Goal: Task Accomplishment & Management: Manage account settings

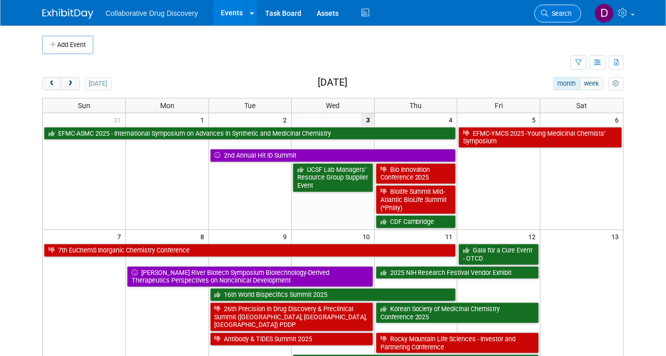
click at [556, 11] on span "Search" at bounding box center [559, 14] width 23 height 8
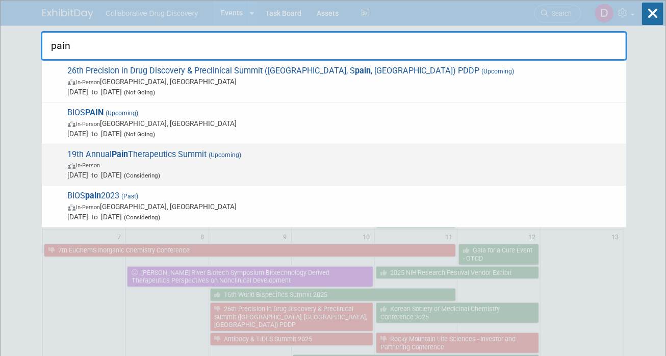
type input "pain"
click at [151, 170] on span "Oct 13, 2025 to Oct 14, 2025 (Considering)" at bounding box center [344, 175] width 553 height 10
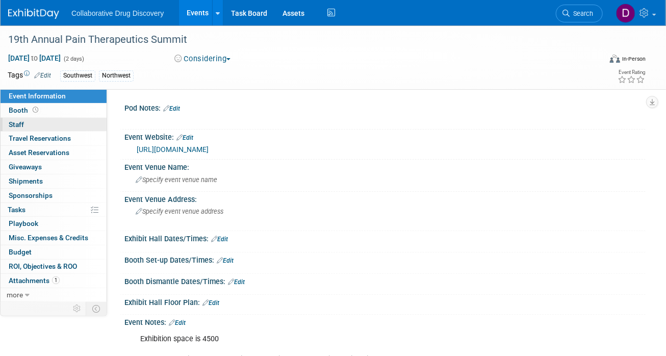
click at [74, 125] on link "0 Staff 0" at bounding box center [54, 125] width 106 height 14
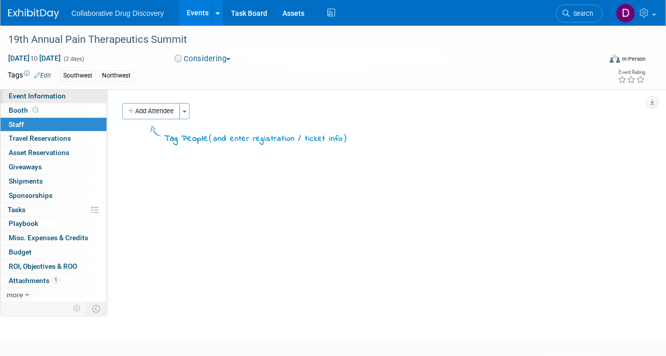
click at [85, 95] on link "Event Information" at bounding box center [54, 96] width 106 height 14
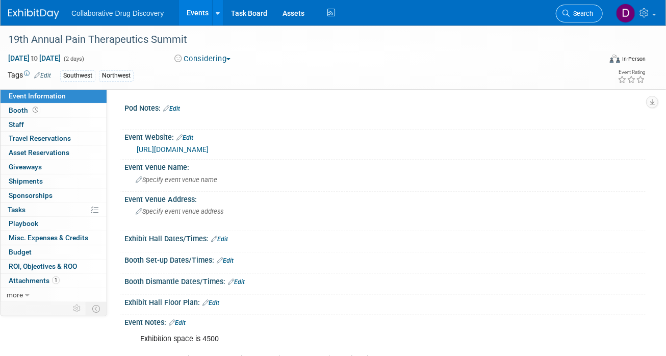
click at [583, 8] on link "Search" at bounding box center [579, 14] width 47 height 18
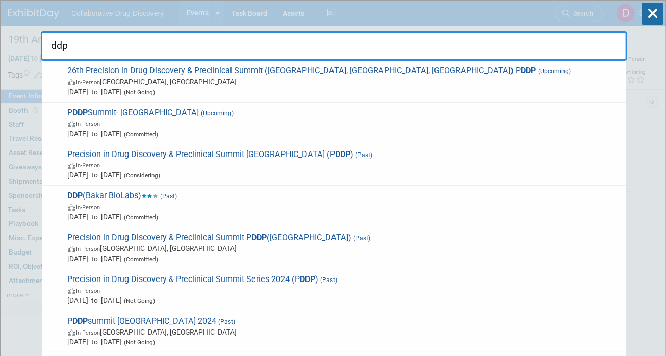
type input "ddp"
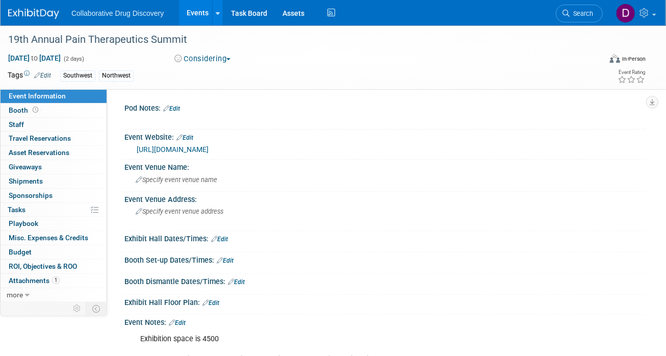
drag, startPoint x: 573, startPoint y: 12, endPoint x: 288, endPoint y: 16, distance: 284.5
click at [572, 12] on span "Search" at bounding box center [580, 14] width 23 height 8
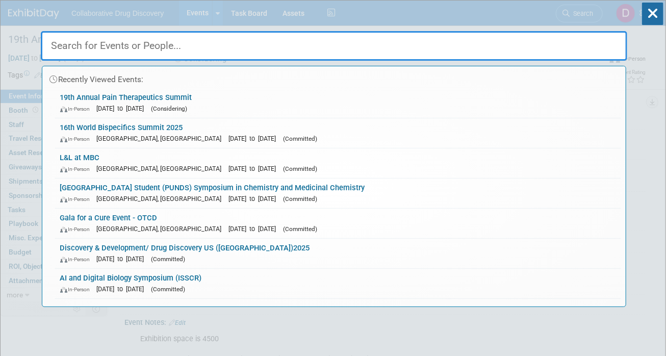
click at [58, 13] on div "Recently Viewed Events: 19th Annual Pain Therapeutics Summit In-Person Oct 13, …" at bounding box center [334, 154] width 586 height 306
click at [57, 13] on div "Recently Viewed Events: 19th Annual Pain Therapeutics Summit In-Person Oct 13, …" at bounding box center [334, 154] width 586 height 306
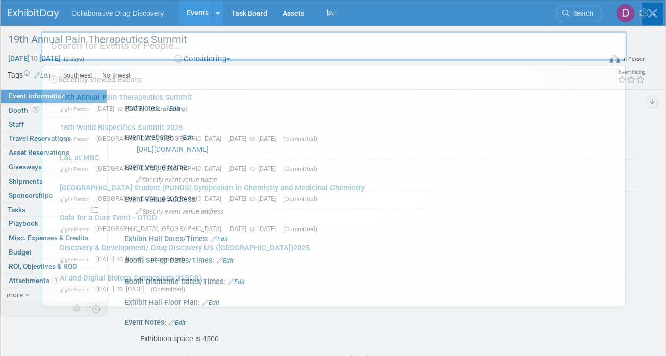
click at [52, 13] on div "Recently Viewed Events: 19th Annual Pain Therapeutics Summit In-Person Oct 13, …" at bounding box center [334, 154] width 586 height 306
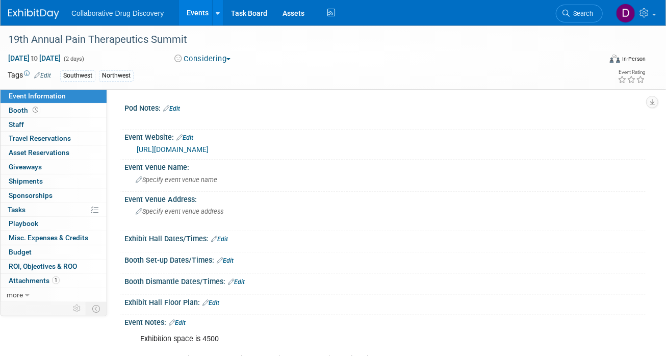
click at [52, 13] on img at bounding box center [33, 14] width 51 height 10
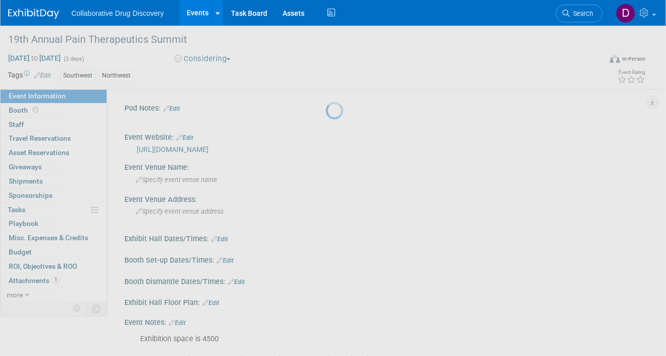
click at [52, 13] on img at bounding box center [33, 14] width 51 height 10
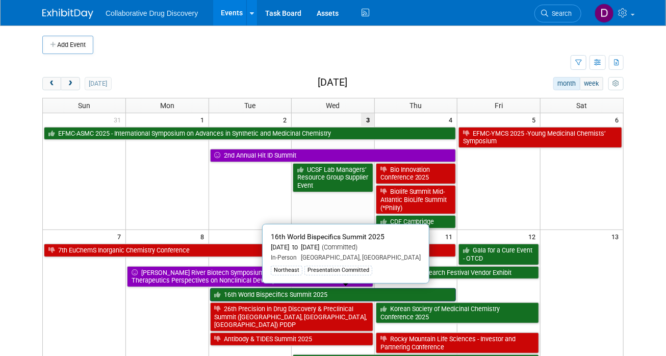
click at [314, 292] on link "16th World Bispecifics Summit 2025" at bounding box center [333, 294] width 246 height 13
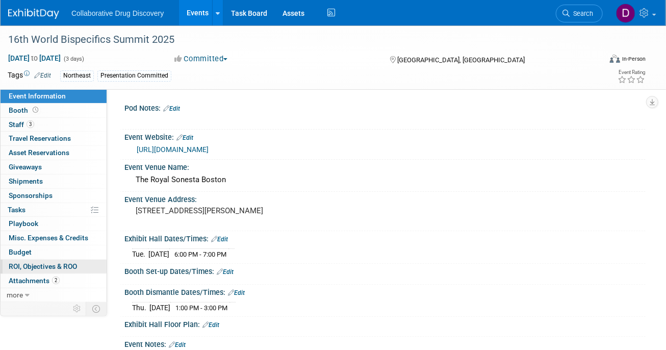
click at [64, 265] on span "ROI, Objectives & ROO 0" at bounding box center [43, 266] width 68 height 8
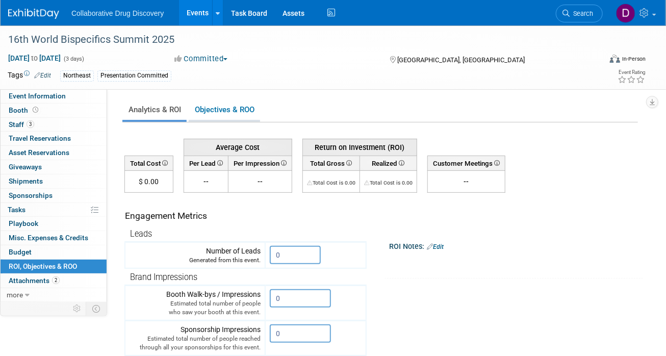
click at [248, 114] on link "Objectives & ROO 0" at bounding box center [224, 110] width 71 height 20
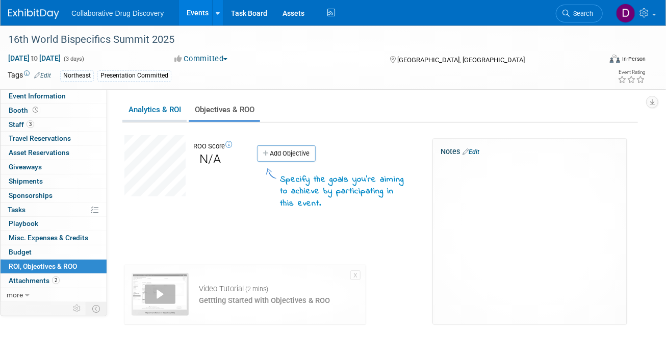
click at [148, 110] on link "Analytics & ROI" at bounding box center [154, 110] width 64 height 20
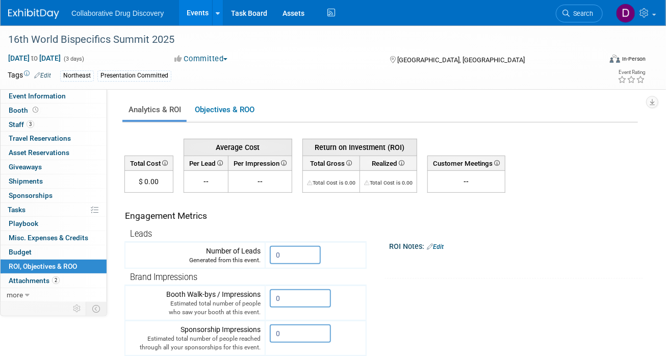
click at [208, 179] on span "--" at bounding box center [205, 181] width 5 height 8
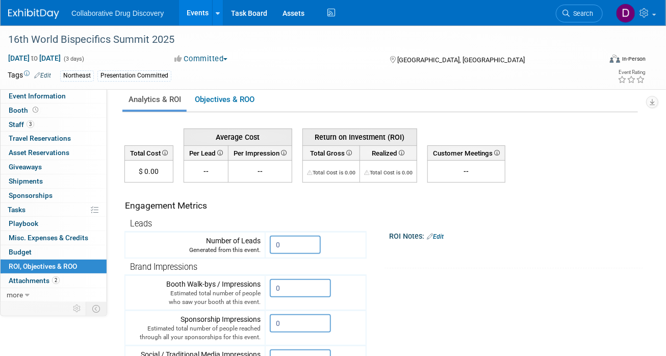
scroll to position [23, 0]
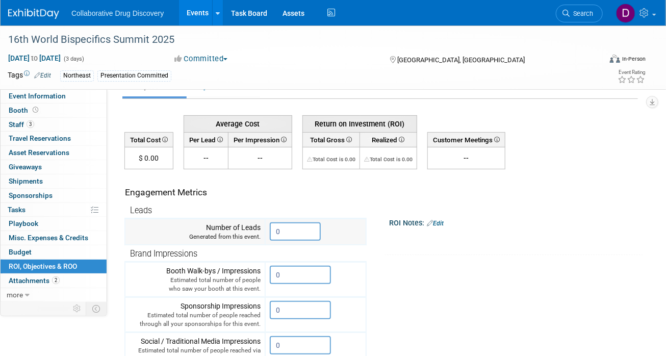
click at [285, 233] on input "0" at bounding box center [295, 231] width 51 height 18
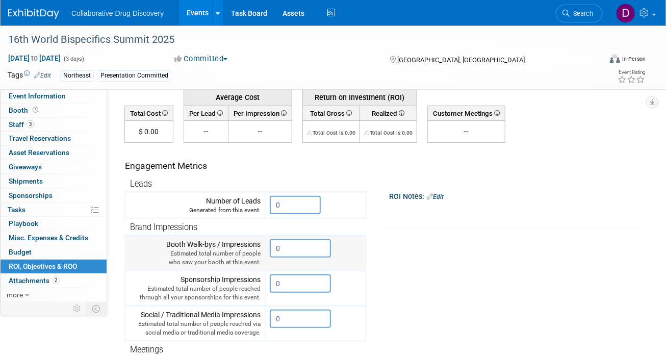
scroll to position [68, 0]
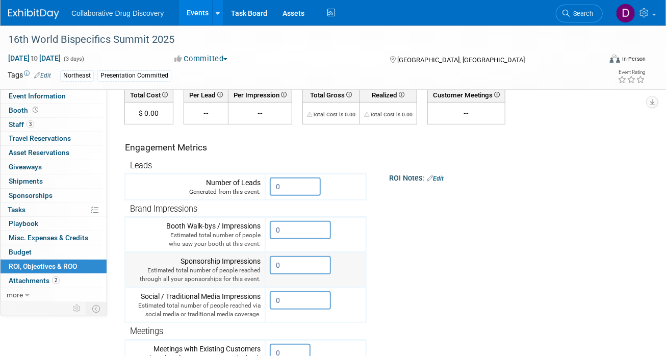
click at [325, 260] on input "0" at bounding box center [300, 265] width 61 height 18
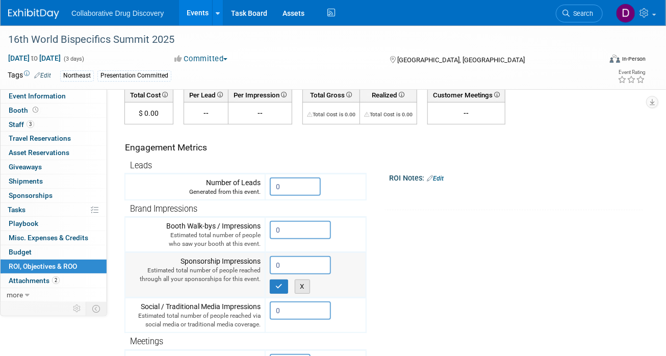
click at [309, 284] on button "X" at bounding box center [303, 286] width 16 height 14
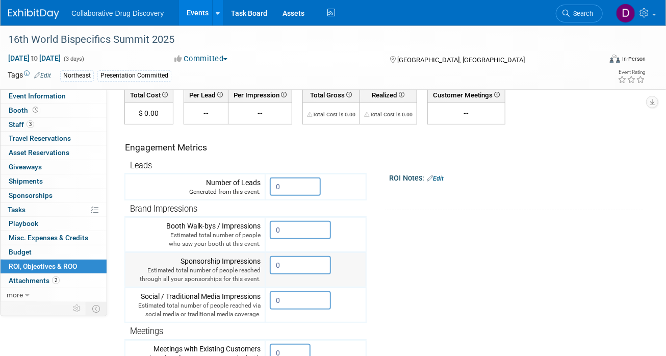
click at [304, 267] on input "0" at bounding box center [300, 265] width 61 height 18
click at [459, 257] on tr "Engagement Metrics Leads Generated from this event. 0 X Brand Impressions 0" at bounding box center [380, 308] width 513 height 369
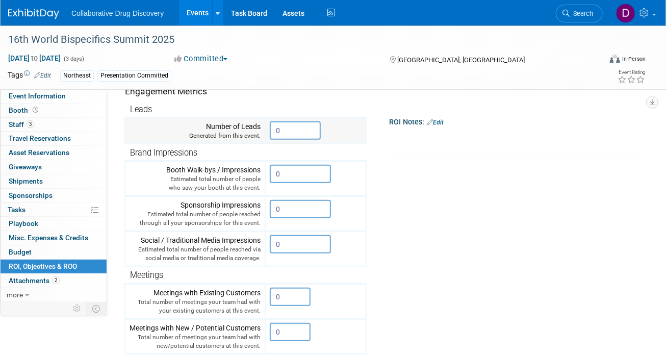
scroll to position [0, 0]
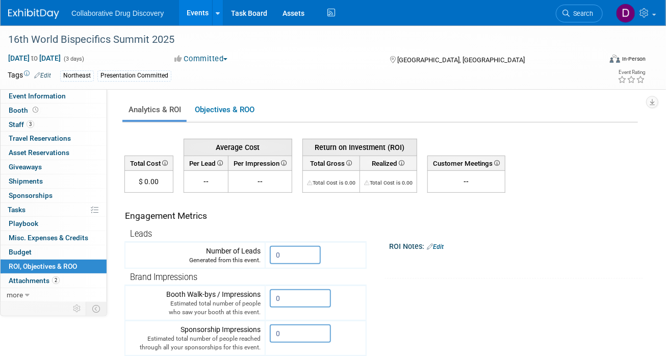
click at [216, 99] on ul "Analytics & ROI Objectives & ROO 0" at bounding box center [379, 110] width 515 height 23
click at [319, 171] on td "Total Cost is 0.00" at bounding box center [331, 182] width 57 height 22
click at [58, 252] on link "Budget" at bounding box center [54, 252] width 106 height 14
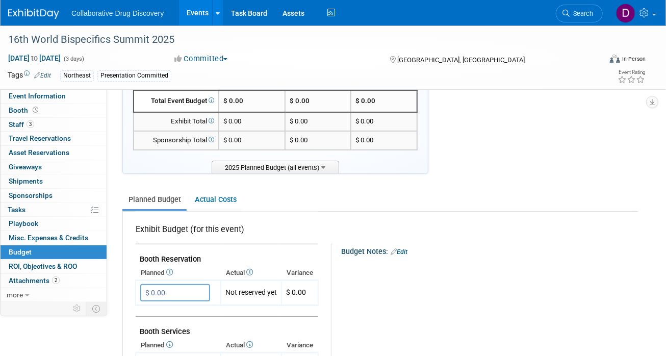
scroll to position [143, 0]
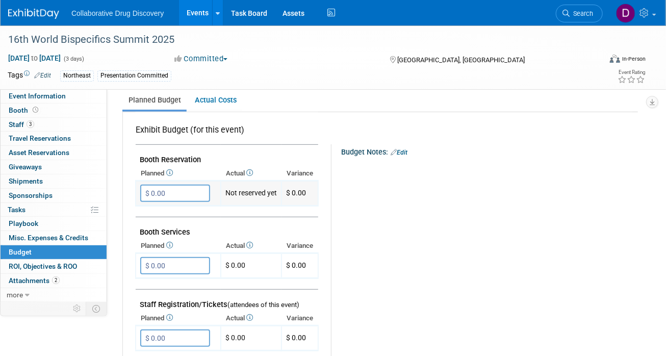
click at [239, 196] on td "Not reserved yet" at bounding box center [251, 193] width 61 height 25
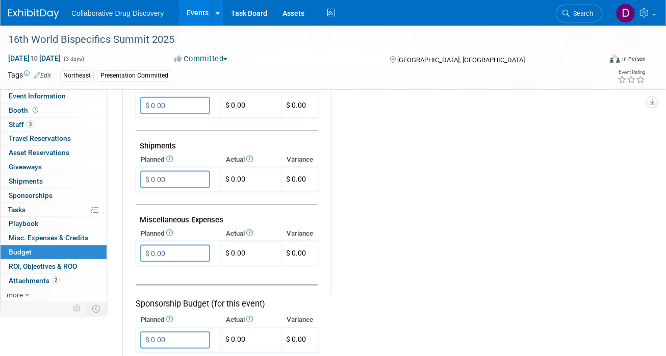
scroll to position [592, 0]
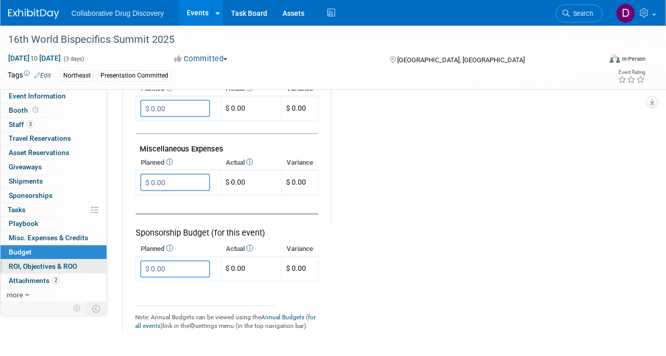
click at [53, 260] on link "0 ROI, Objectives & ROO 0" at bounding box center [54, 266] width 106 height 14
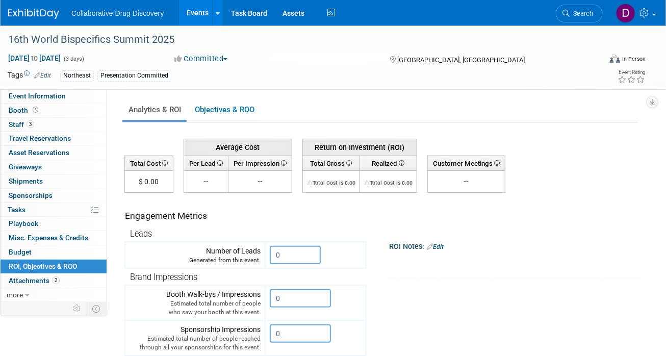
click at [147, 184] on td "$ 0.00" at bounding box center [149, 182] width 48 height 22
click at [147, 182] on td "$ 0.00" at bounding box center [149, 182] width 48 height 22
click at [147, 181] on td "$ 0.00" at bounding box center [149, 182] width 48 height 22
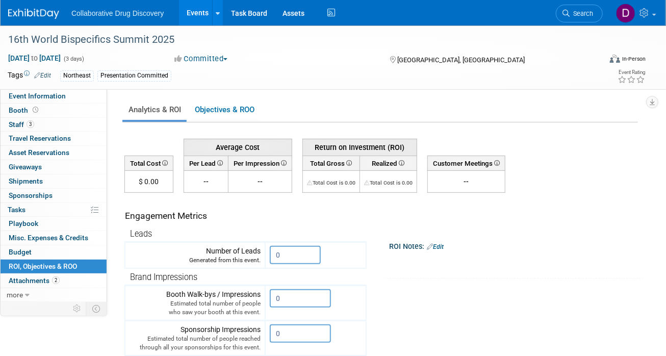
click at [147, 181] on td "$ 0.00" at bounding box center [149, 182] width 48 height 22
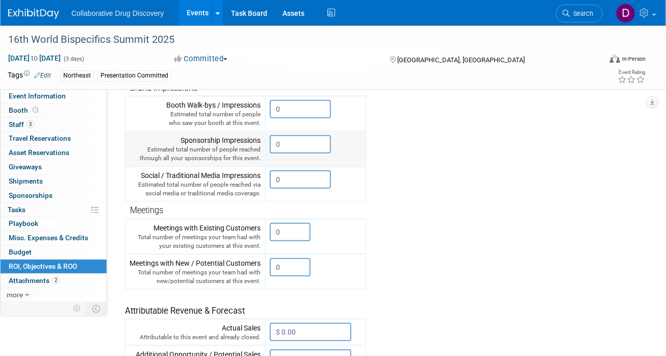
scroll to position [275, 0]
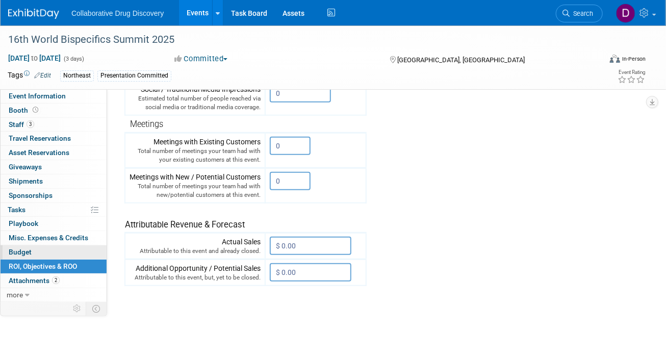
click at [43, 246] on link "Budget" at bounding box center [54, 252] width 106 height 14
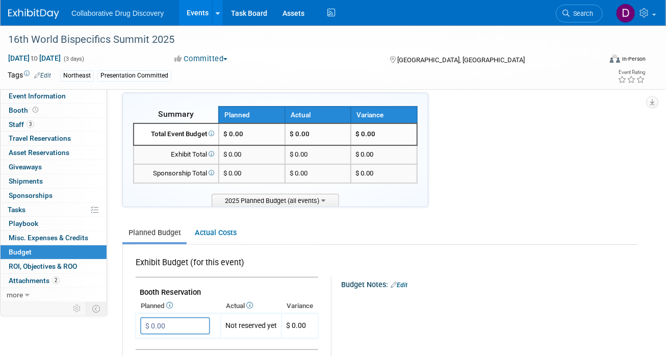
scroll to position [141, 0]
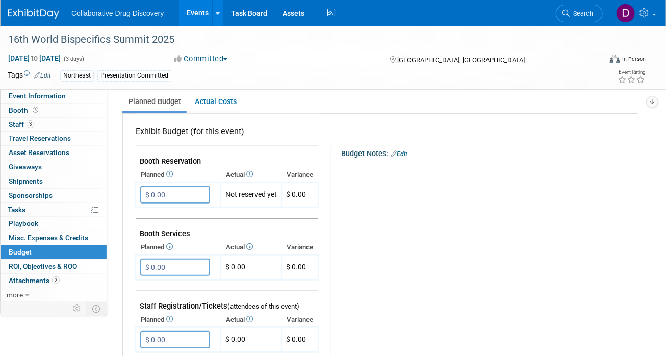
click at [26, 23] on div "Collaborative Drug Discovery Events Add Event Bulk Upload Events Shareable Even…" at bounding box center [326, 12] width 637 height 25
click at [31, 15] on img at bounding box center [33, 14] width 51 height 10
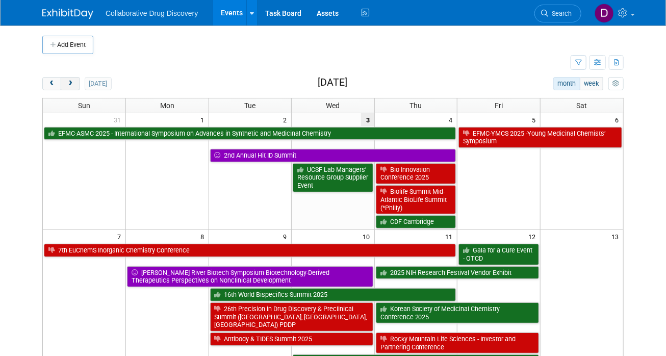
click at [71, 81] on span "next" at bounding box center [70, 84] width 8 height 7
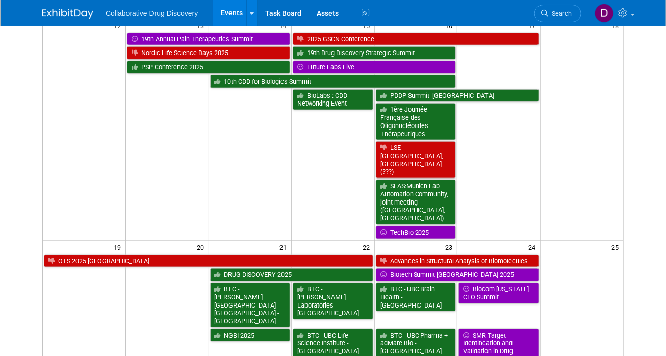
scroll to position [380, 0]
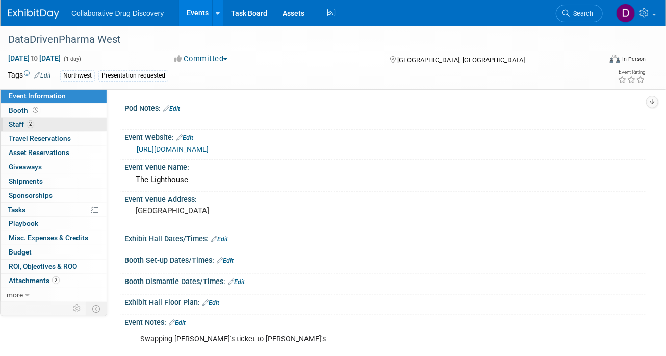
click at [56, 122] on link "2 Staff 2" at bounding box center [54, 125] width 106 height 14
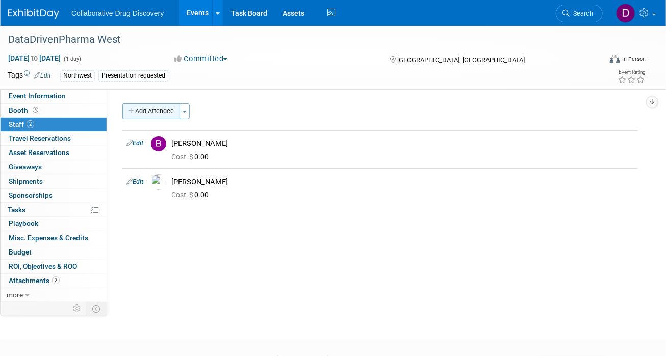
click at [126, 111] on button "Add Attendee" at bounding box center [151, 111] width 58 height 16
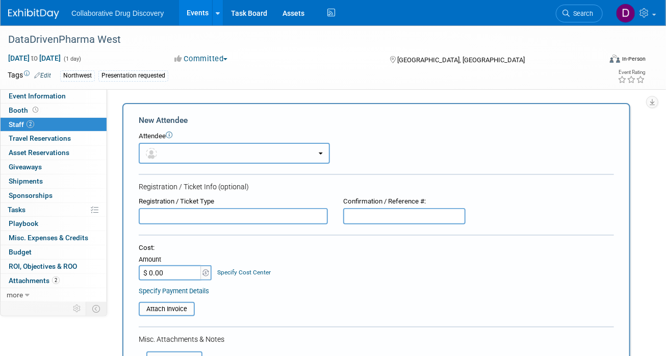
click at [220, 148] on button "button" at bounding box center [234, 153] width 191 height 21
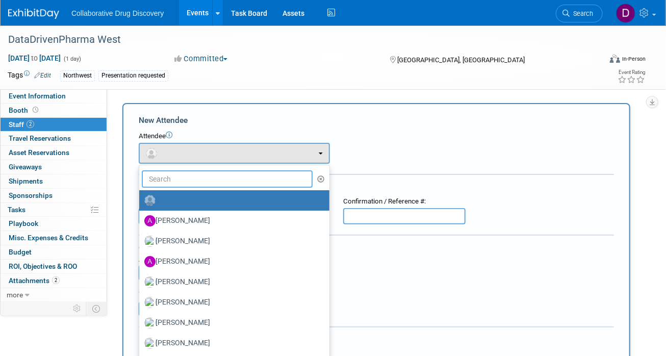
click at [203, 176] on input "text" at bounding box center [227, 178] width 171 height 17
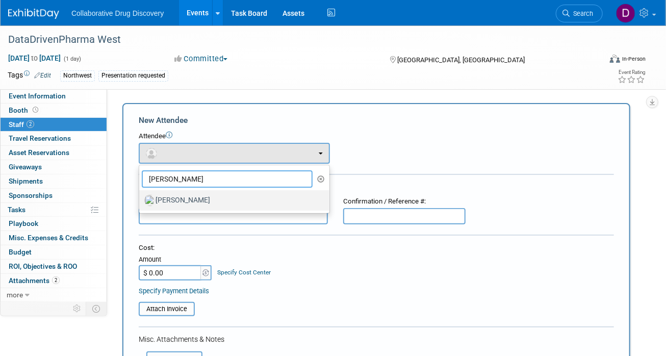
type input "salima"
click at [198, 198] on label "[PERSON_NAME]" at bounding box center [231, 200] width 175 height 16
click at [141, 198] on input "[PERSON_NAME]" at bounding box center [137, 199] width 7 height 7
select select "7dbaff88-8d23-4ff9-8b8e-b9382653d656"
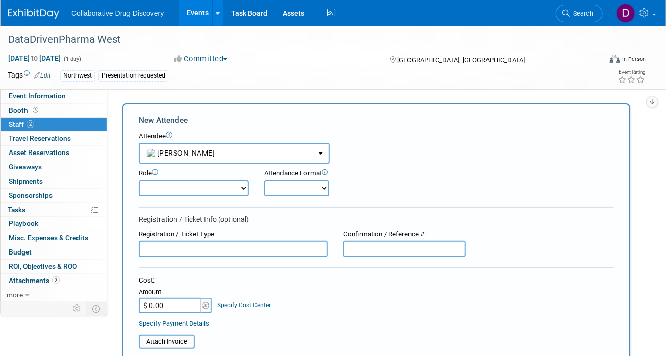
scroll to position [316, 0]
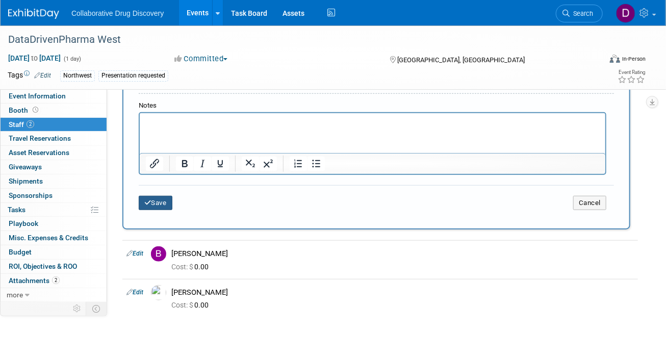
click at [160, 205] on button "Save" at bounding box center [156, 203] width 34 height 14
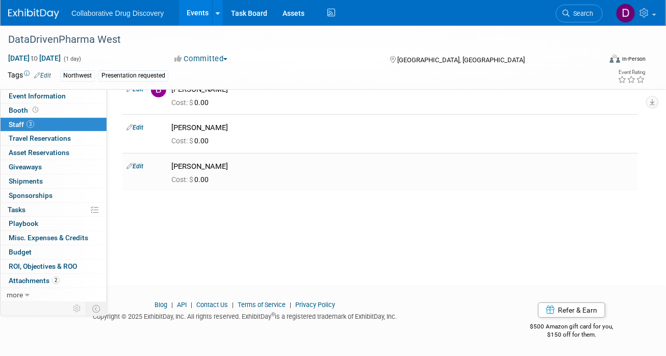
scroll to position [0, 0]
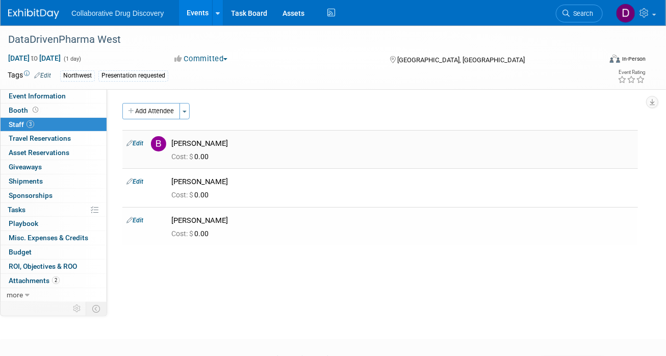
click at [134, 142] on link "Edit" at bounding box center [134, 143] width 17 height 7
select select "0ee9ea2b-e595-4557-8873-9daa9a1b8d8e"
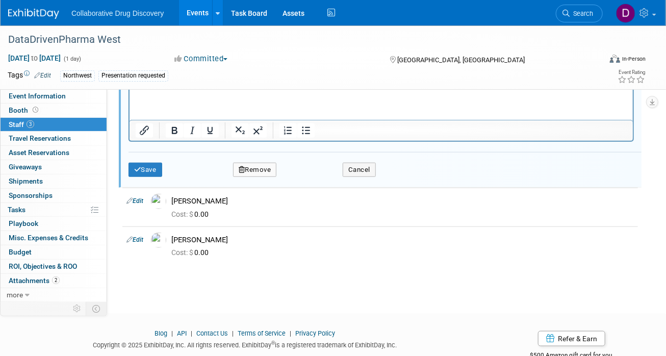
scroll to position [369, 0]
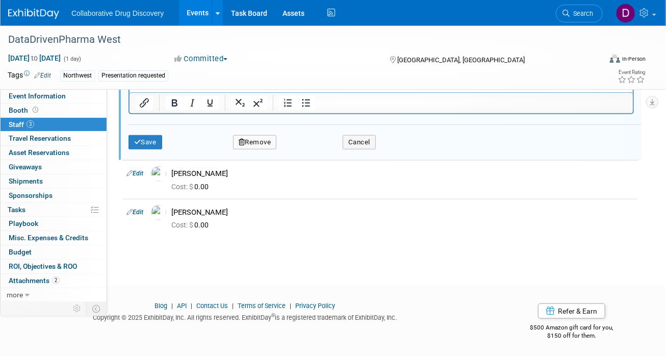
click at [260, 138] on button "Remove" at bounding box center [255, 142] width 44 height 14
click at [304, 148] on icon at bounding box center [303, 151] width 6 height 6
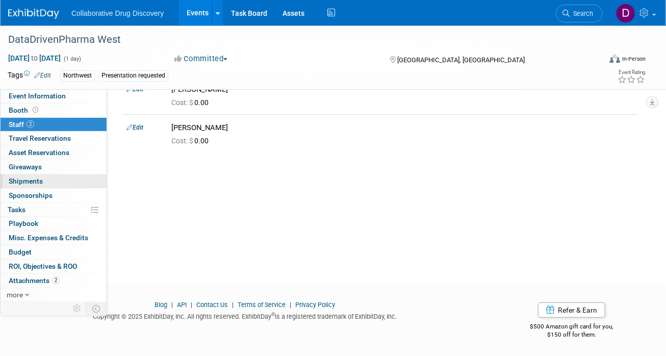
scroll to position [0, 0]
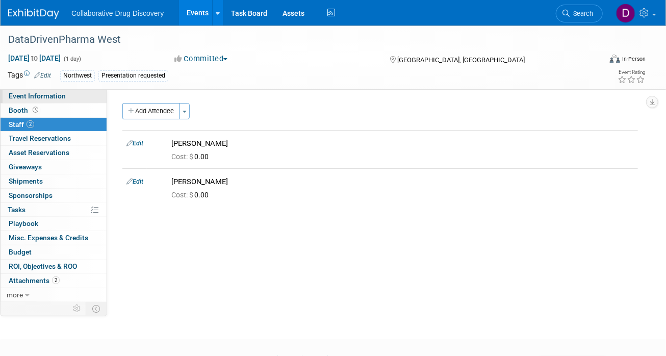
click at [46, 95] on span "Event Information" at bounding box center [37, 96] width 57 height 8
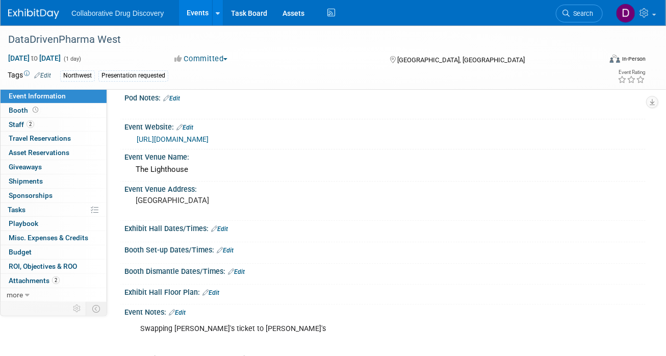
scroll to position [225, 0]
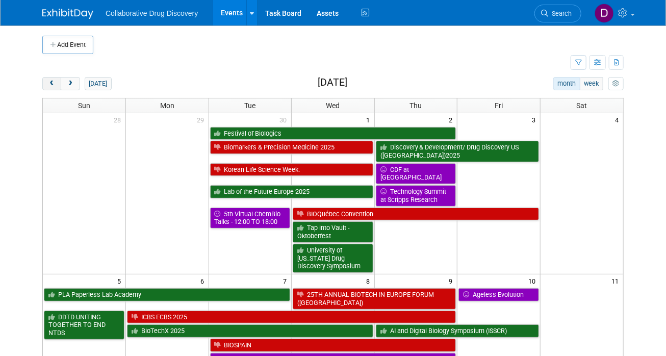
click at [53, 82] on span "prev" at bounding box center [52, 84] width 8 height 7
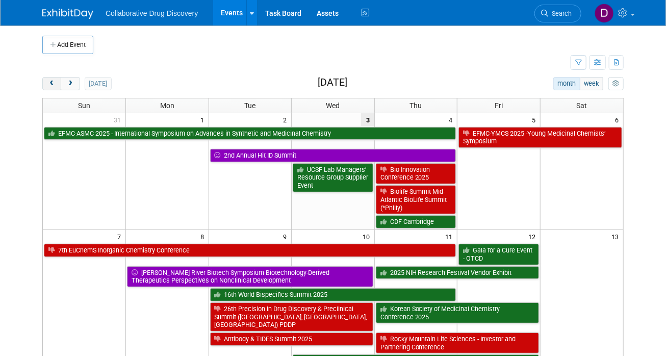
click at [53, 82] on span "prev" at bounding box center [52, 84] width 8 height 7
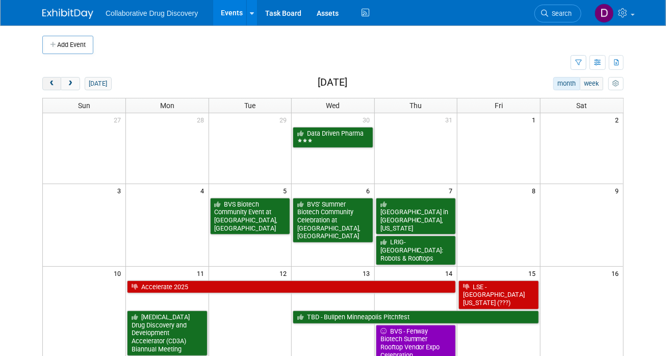
click at [53, 82] on span "prev" at bounding box center [52, 84] width 8 height 7
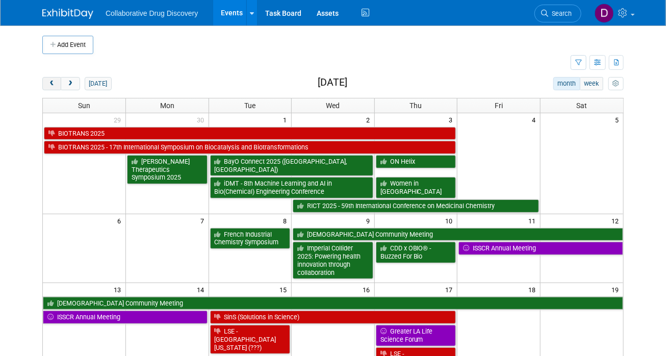
click at [60, 83] on button "prev" at bounding box center [51, 83] width 19 height 13
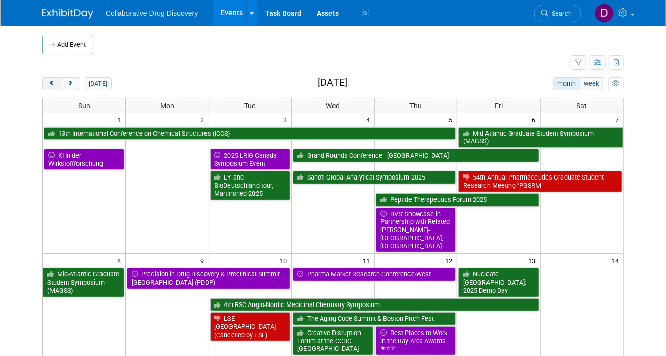
click at [60, 83] on button "prev" at bounding box center [51, 83] width 19 height 13
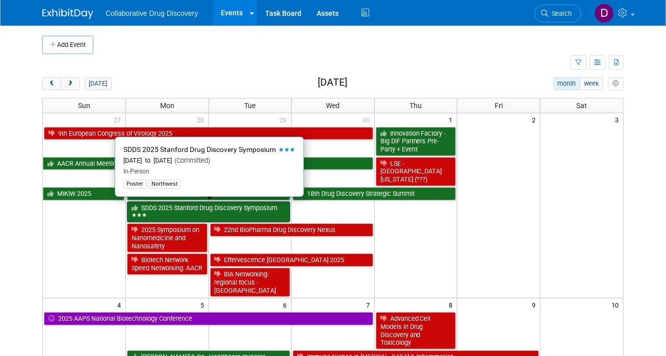
click at [189, 208] on link "SDDS 2025 Stanford Drug Discovery Symposium" at bounding box center [208, 211] width 163 height 21
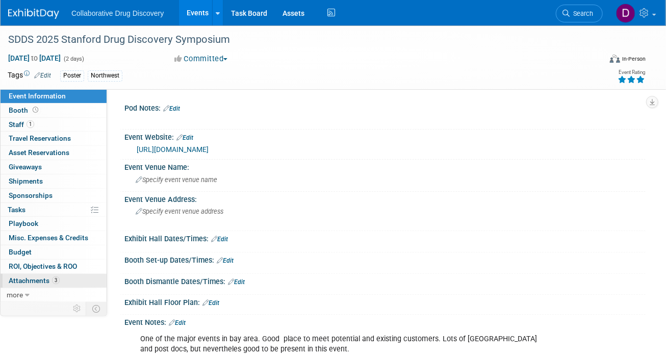
click at [33, 285] on link "3 Attachments 3" at bounding box center [54, 281] width 106 height 14
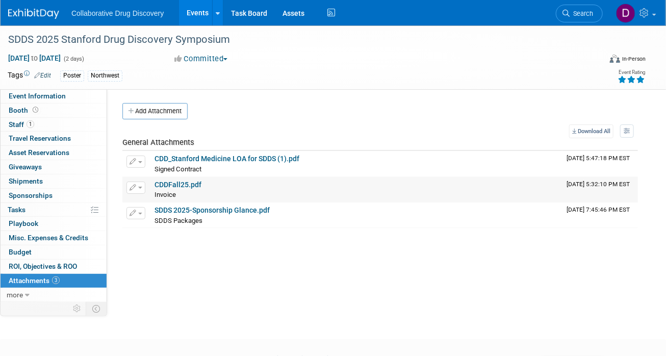
click at [170, 181] on link "CDDFall25.pdf" at bounding box center [177, 184] width 47 height 8
click at [42, 263] on span "ROI, Objectives & ROO 0" at bounding box center [43, 266] width 68 height 8
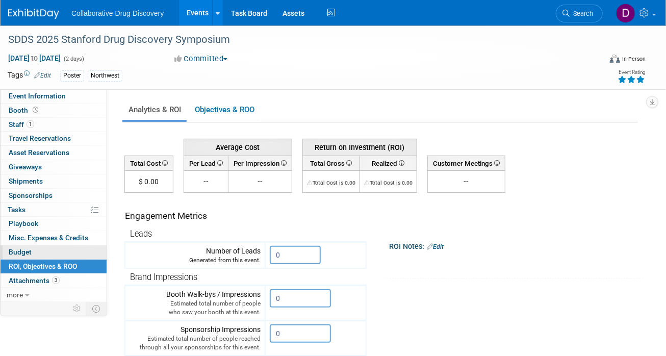
click at [45, 252] on link "Budget" at bounding box center [54, 252] width 106 height 14
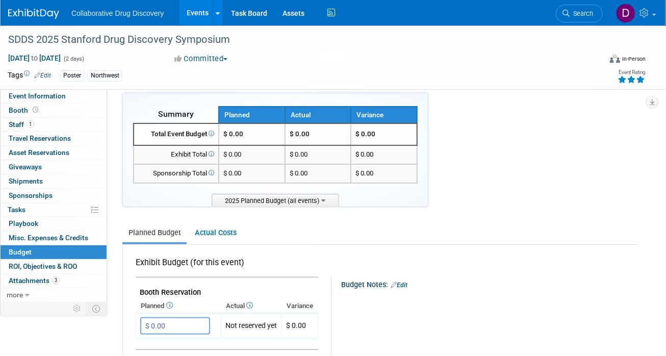
scroll to position [66, 0]
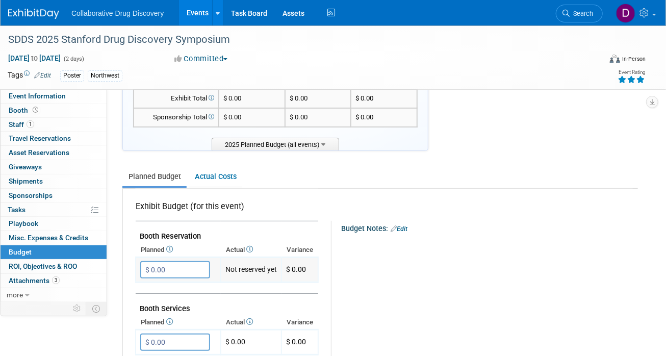
click at [179, 272] on input "$ 0.00" at bounding box center [175, 269] width 70 height 17
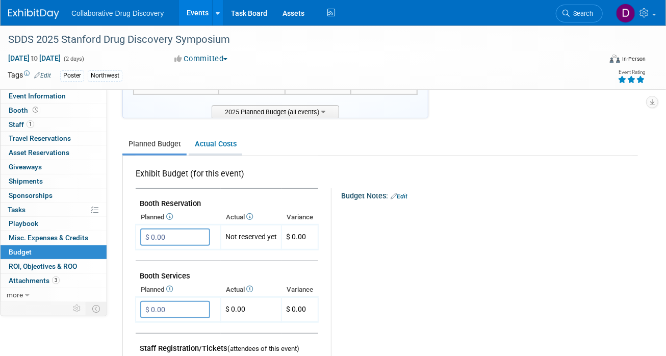
click at [213, 142] on link "Actual Costs" at bounding box center [216, 144] width 54 height 19
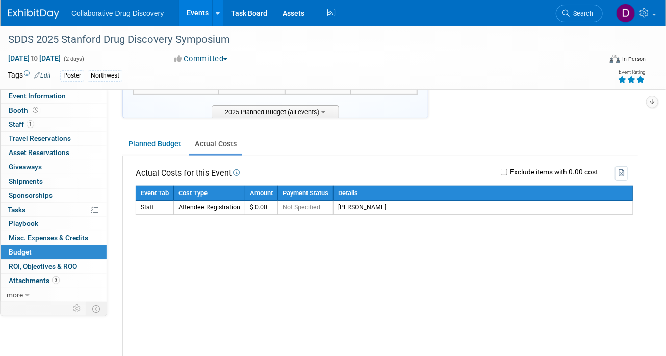
scroll to position [0, 0]
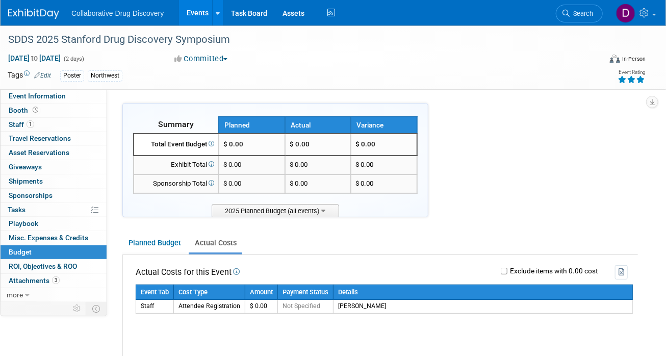
click at [187, 143] on div "Total Event Budget" at bounding box center [176, 145] width 76 height 10
drag, startPoint x: 155, startPoint y: 253, endPoint x: 162, endPoint y: 247, distance: 8.7
click at [155, 253] on li "Planned Budget" at bounding box center [154, 243] width 64 height 21
click at [159, 246] on link "Planned Budget" at bounding box center [154, 242] width 64 height 19
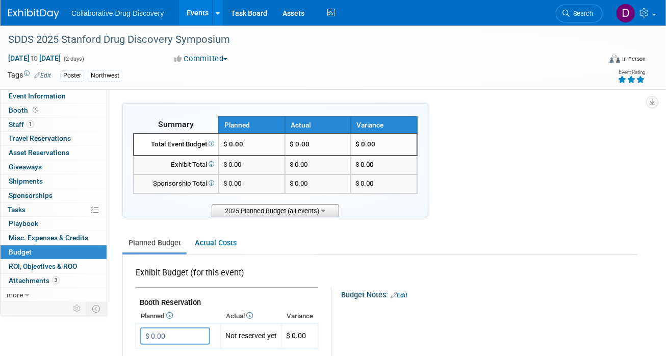
click at [315, 207] on span "2025 Planned Budget (all events)" at bounding box center [275, 210] width 127 height 13
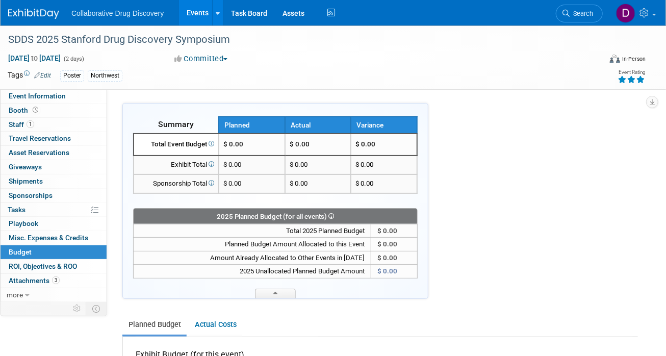
click at [314, 209] on div "2025 Planned Budget (for all events)" at bounding box center [275, 215] width 284 height 15
click at [274, 292] on icon at bounding box center [275, 295] width 4 height 7
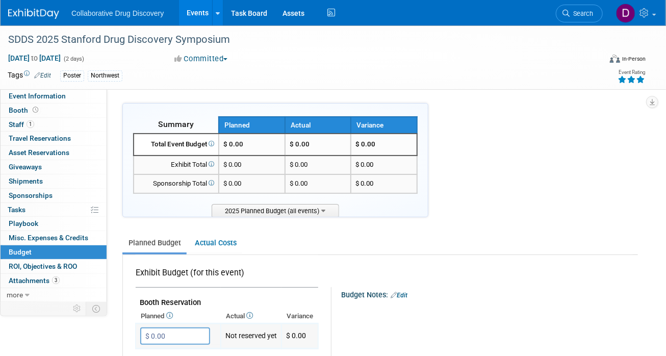
click at [177, 333] on input "$ 0.00" at bounding box center [175, 335] width 70 height 17
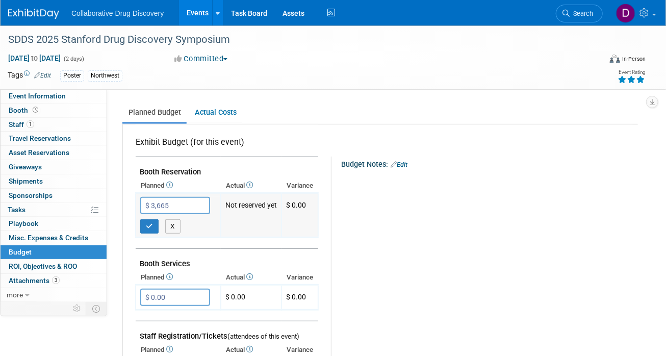
scroll to position [120, 0]
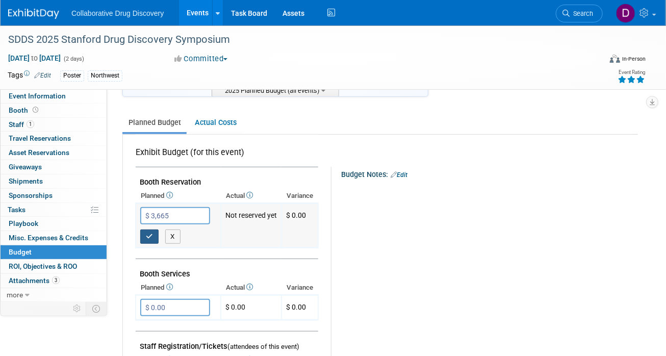
type input "$ 3,665.00"
click at [151, 235] on icon "button" at bounding box center [149, 236] width 7 height 7
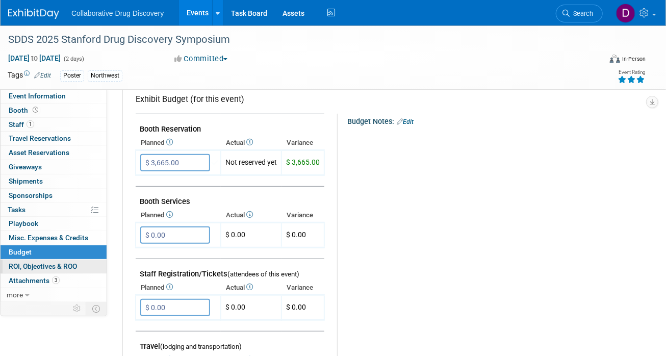
scroll to position [214, 0]
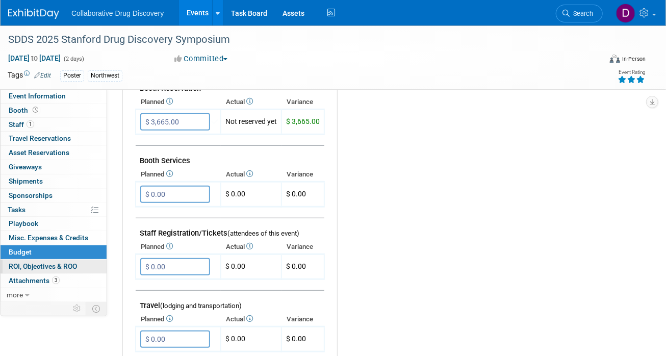
click at [33, 262] on span "ROI, Objectives & ROO 0" at bounding box center [43, 266] width 68 height 8
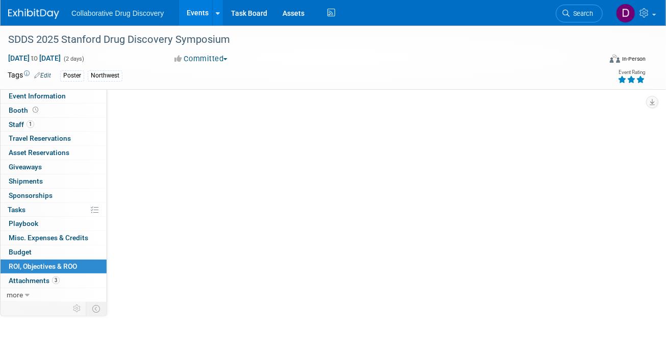
scroll to position [0, 0]
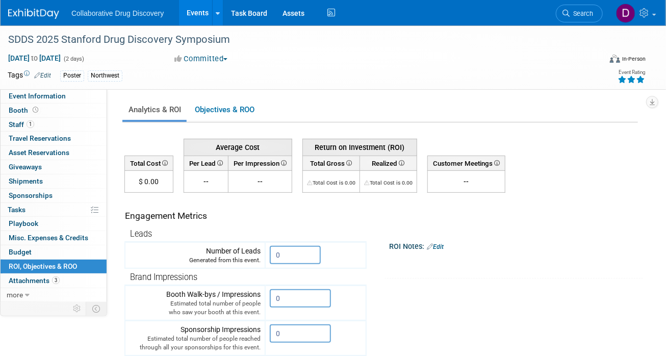
click at [146, 179] on td "$ 0.00" at bounding box center [149, 182] width 48 height 22
click at [312, 273] on th "Brand Impressions" at bounding box center [245, 276] width 241 height 17
click at [298, 256] on input "0" at bounding box center [295, 255] width 51 height 18
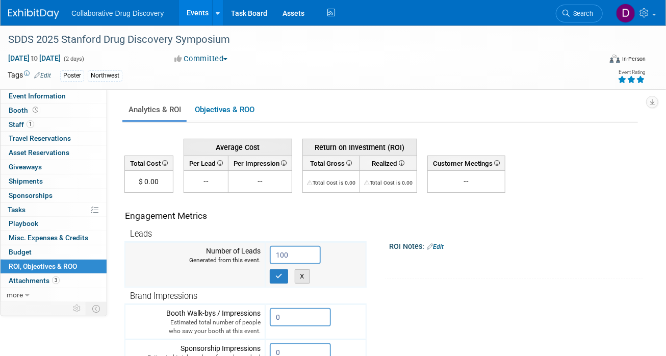
click at [301, 273] on button "X" at bounding box center [303, 276] width 16 height 14
type input "0"
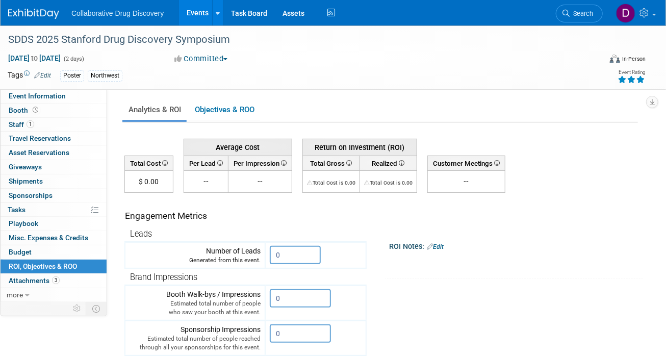
click at [473, 245] on div "ROI Notes: Edit" at bounding box center [516, 245] width 254 height 13
click at [581, 15] on span "Search" at bounding box center [580, 14] width 23 height 8
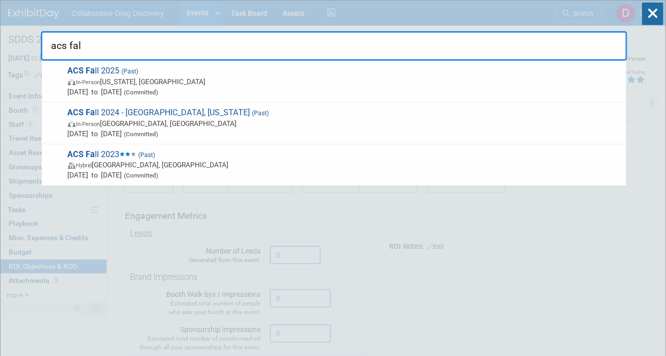
type input "acs fall"
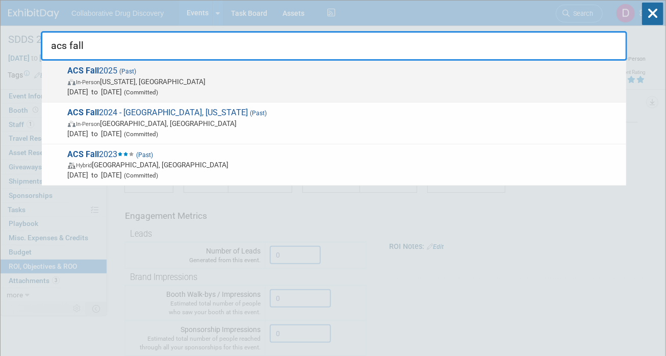
click at [281, 92] on span "Aug 17, 2025 to Aug 21, 2025 (Committed)" at bounding box center [344, 92] width 553 height 10
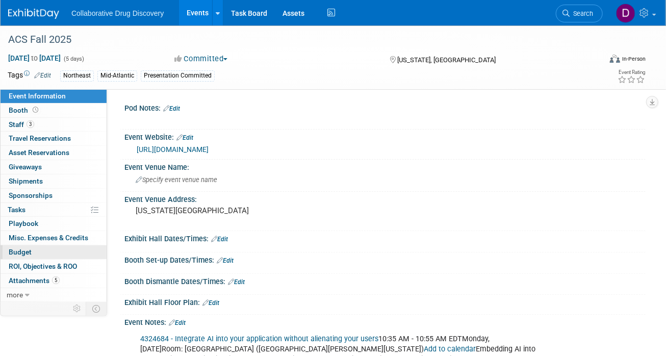
click at [42, 255] on link "Budget" at bounding box center [54, 252] width 106 height 14
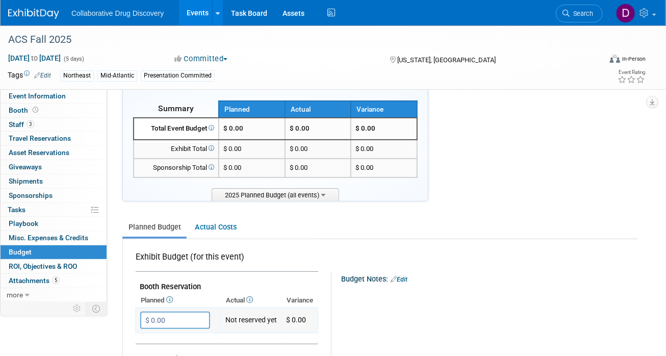
scroll to position [27, 0]
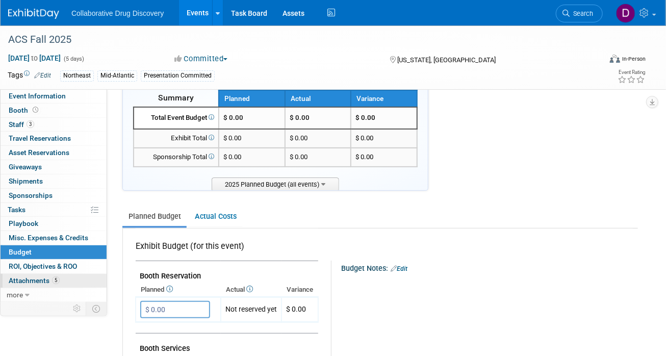
click at [71, 281] on link "5 Attachments 5" at bounding box center [54, 281] width 106 height 14
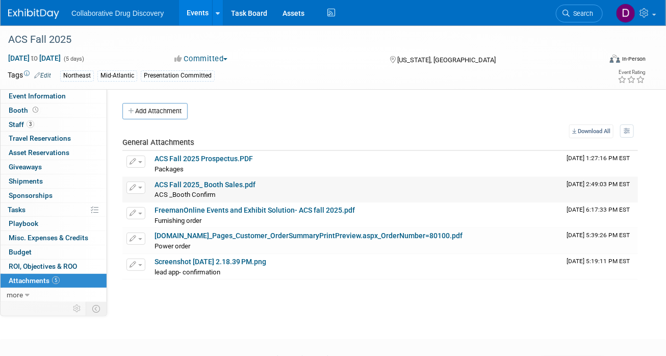
click at [204, 184] on link "ACS Fall 2025_ Booth Sales.pdf" at bounding box center [204, 184] width 101 height 8
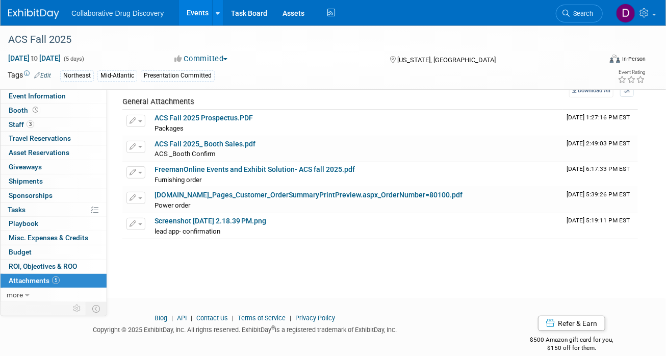
scroll to position [46, 0]
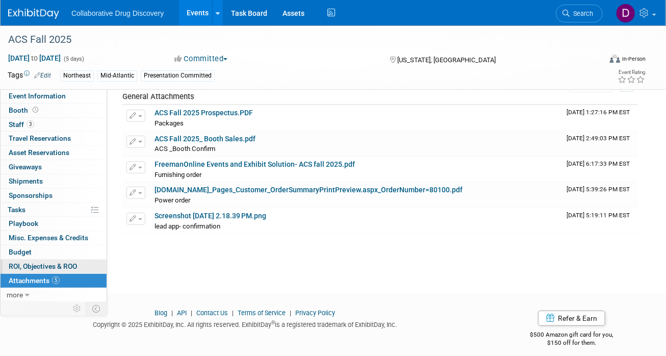
click at [57, 264] on span "ROI, Objectives & ROO 0" at bounding box center [43, 266] width 68 height 8
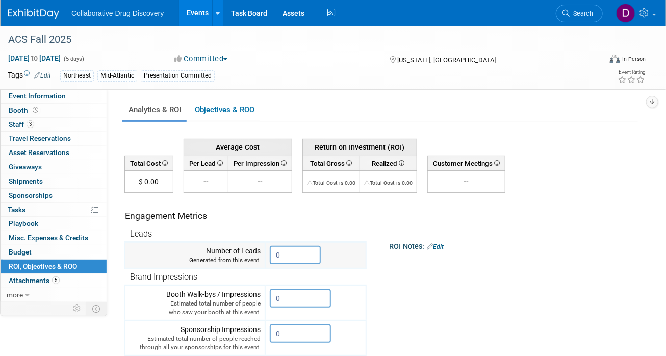
click at [292, 254] on input "0" at bounding box center [295, 255] width 51 height 18
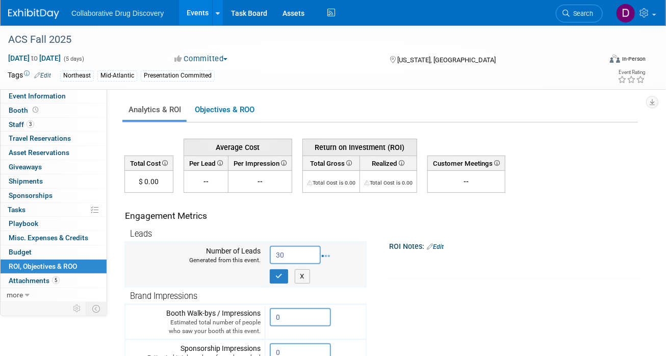
type input "30"
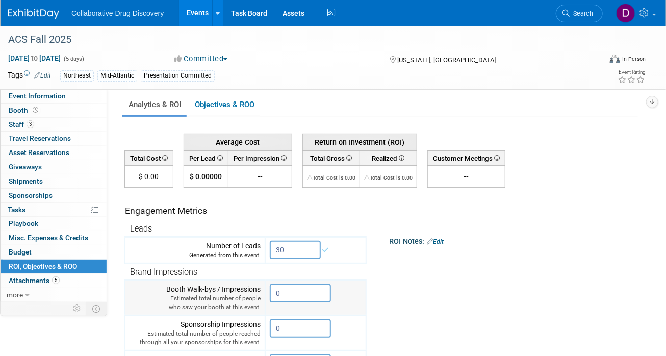
scroll to position [16, 0]
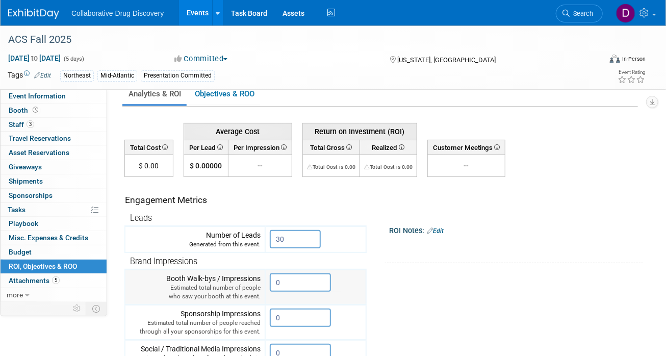
click at [304, 283] on input "0" at bounding box center [300, 282] width 61 height 18
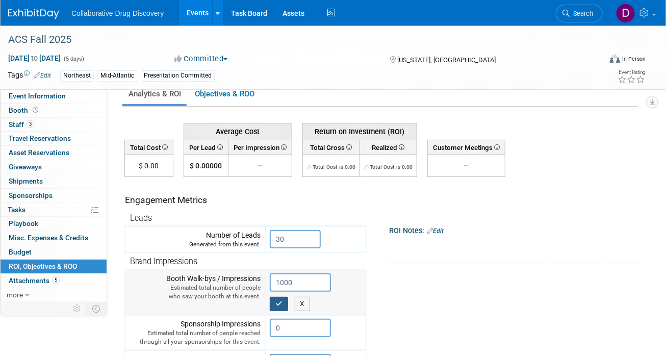
type input "1000"
click at [282, 302] on icon "button" at bounding box center [278, 303] width 7 height 7
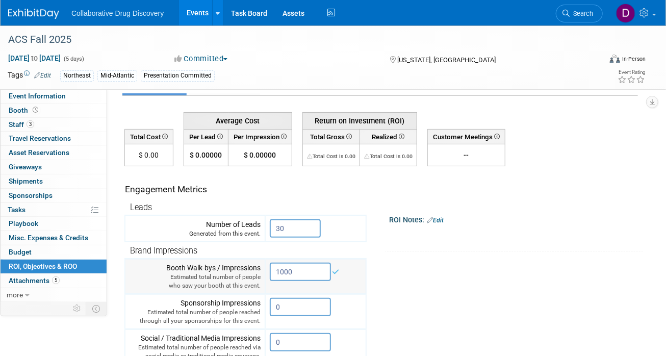
scroll to position [32, 0]
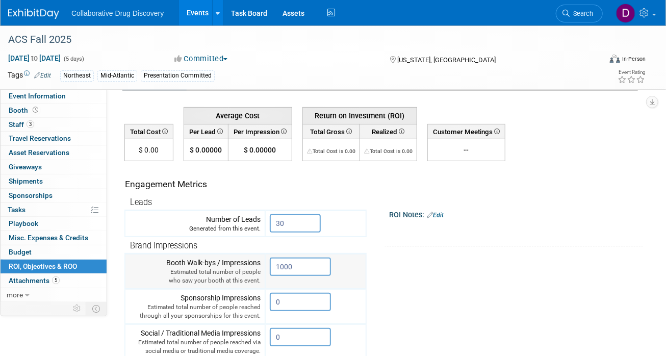
click at [316, 303] on input "0" at bounding box center [300, 302] width 61 height 18
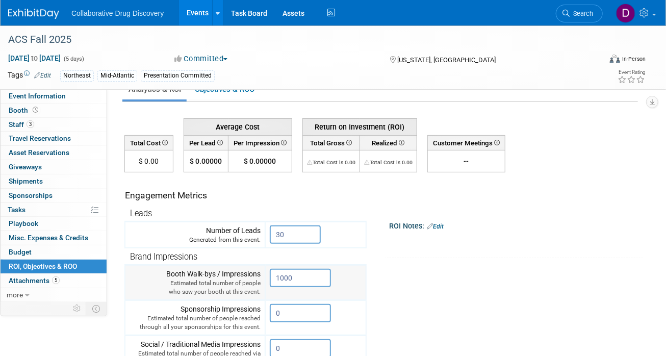
scroll to position [114, 0]
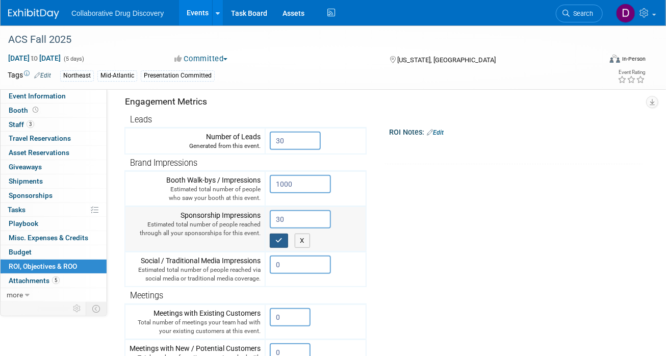
type input "30"
click at [278, 234] on button "button" at bounding box center [279, 240] width 18 height 14
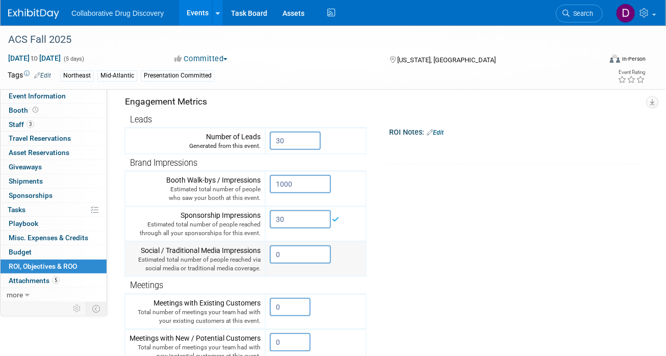
click at [301, 254] on input "0" at bounding box center [300, 254] width 61 height 18
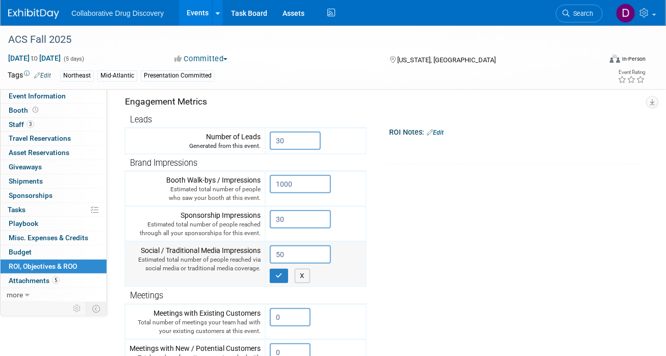
type input "50"
click at [278, 265] on div "X" at bounding box center [316, 273] width 92 height 19
click at [278, 269] on button "button" at bounding box center [279, 276] width 18 height 14
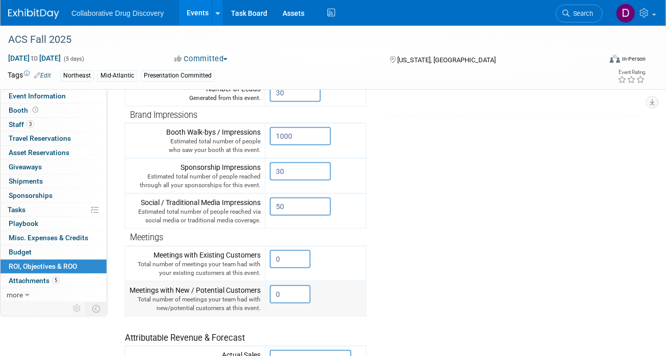
scroll to position [0, 0]
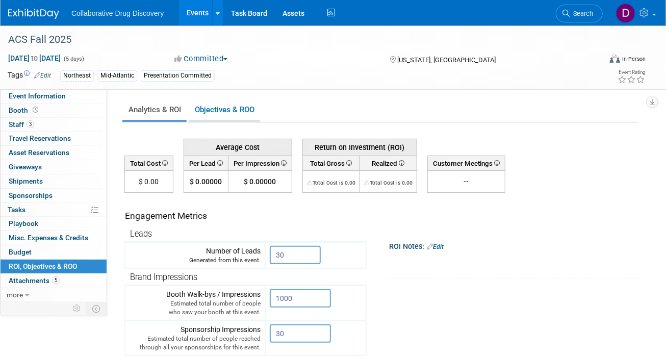
click at [234, 110] on link "Objectives & ROO 0" at bounding box center [224, 110] width 71 height 20
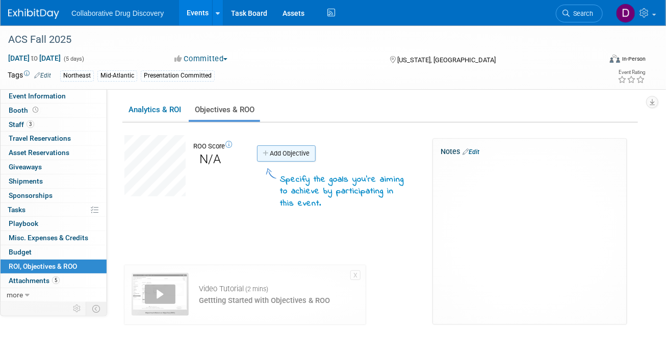
click at [277, 154] on link "Add Objective" at bounding box center [286, 153] width 59 height 16
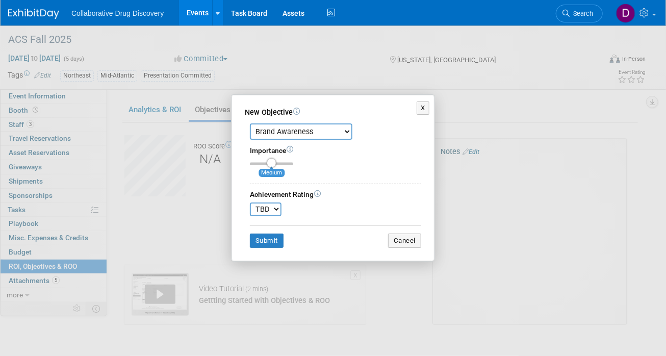
click at [296, 137] on select "Brand Awareness Competition Research Customer Retention Feedback Collection Lea…" at bounding box center [301, 131] width 102 height 16
click at [270, 214] on select "TBD 0 1 2 3 4 5 6 7 8 9 10" at bounding box center [266, 209] width 32 height 14
click at [318, 193] on icon at bounding box center [317, 193] width 7 height 7
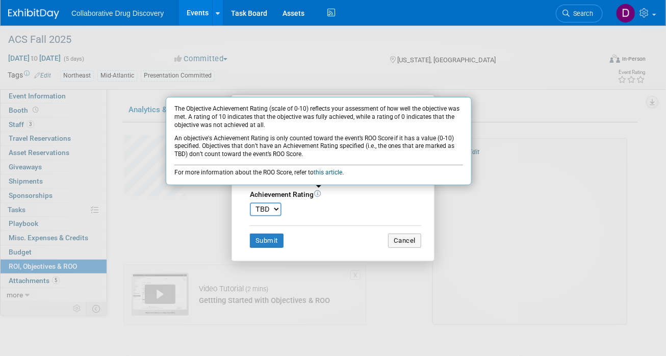
click at [357, 196] on div "Achievement Rating The Objective Achievement Rating (scale of 0-10) reflects yo…" at bounding box center [335, 195] width 171 height 10
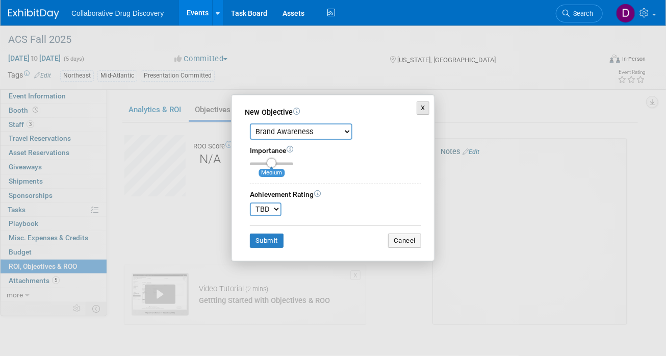
click at [421, 109] on button "X" at bounding box center [422, 107] width 13 height 13
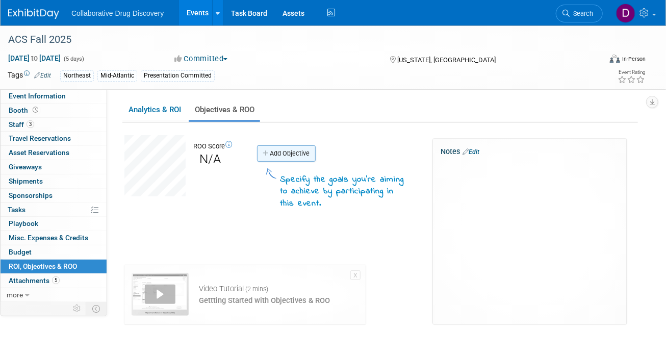
click at [271, 150] on link "Add Objective" at bounding box center [286, 153] width 59 height 16
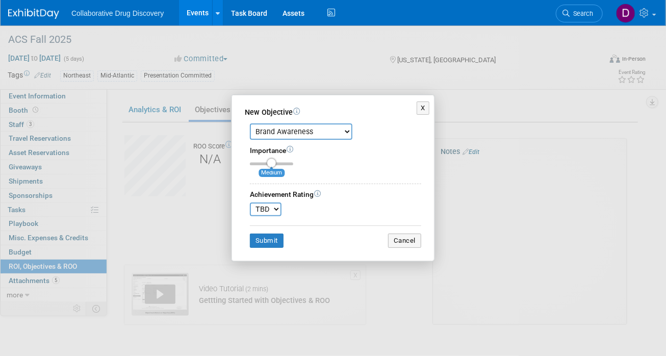
click at [295, 128] on select "Brand Awareness Competition Research Customer Retention Feedback Collection Lea…" at bounding box center [301, 131] width 102 height 16
select select "8"
click at [250, 123] on select "Brand Awareness Competition Research Customer Retention Feedback Collection Lea…" at bounding box center [301, 131] width 102 height 16
click at [273, 239] on button "Submit" at bounding box center [267, 240] width 34 height 14
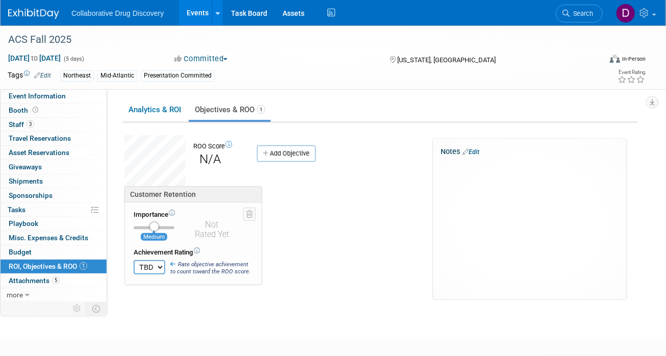
click at [278, 235] on div "Customer Retention Importance Medium TBD 0" at bounding box center [275, 242] width 316 height 113
click at [151, 109] on link "Analytics & ROI" at bounding box center [154, 110] width 64 height 20
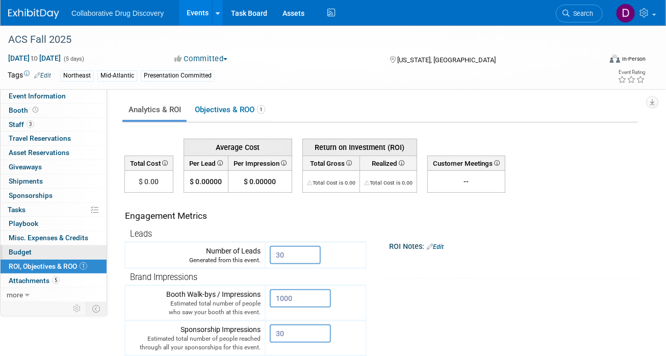
click at [85, 250] on link "Budget" at bounding box center [54, 252] width 106 height 14
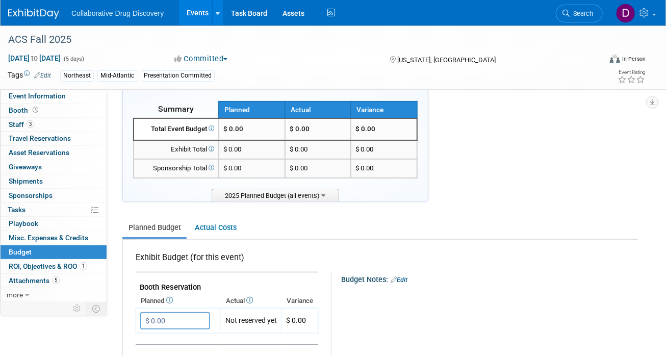
scroll to position [20, 0]
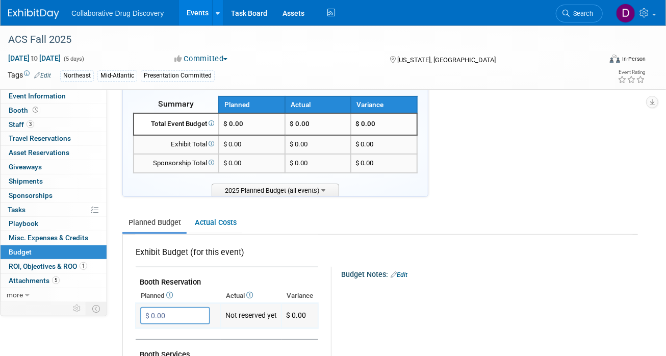
click at [186, 313] on input "$ 0.00" at bounding box center [175, 315] width 70 height 17
click at [235, 311] on td "Not reserved yet" at bounding box center [251, 315] width 61 height 25
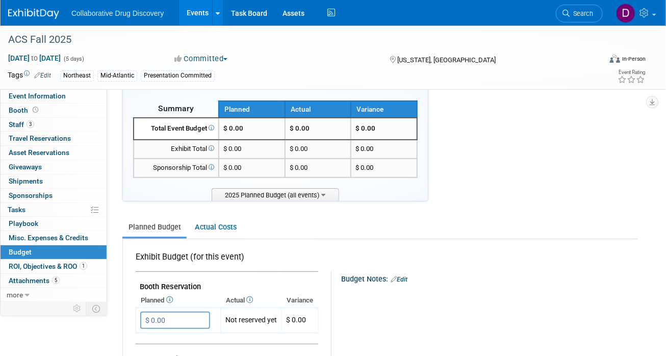
click at [247, 298] on icon at bounding box center [249, 299] width 8 height 7
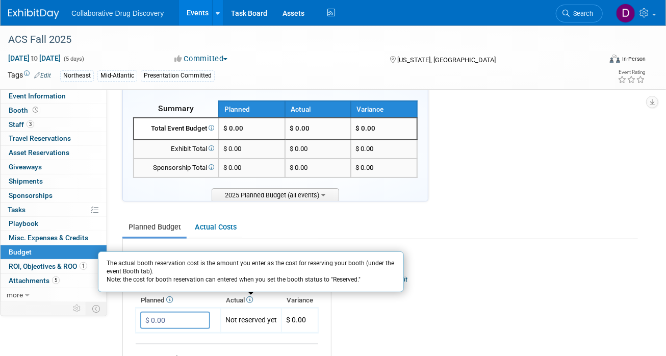
click at [249, 298] on icon at bounding box center [249, 299] width 8 height 7
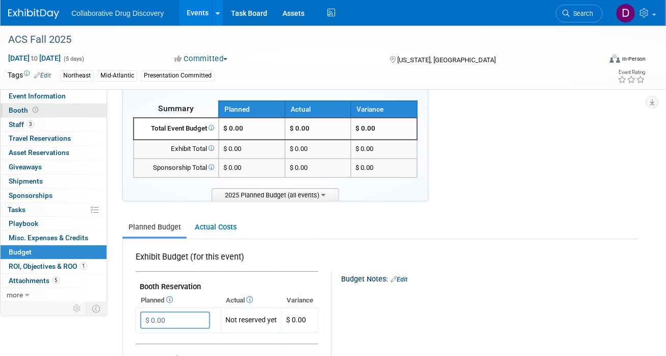
click at [36, 112] on icon at bounding box center [36, 110] width 6 height 6
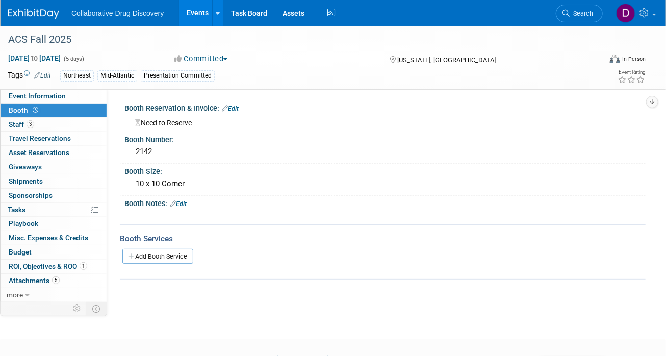
click at [234, 107] on link "Edit" at bounding box center [230, 108] width 17 height 7
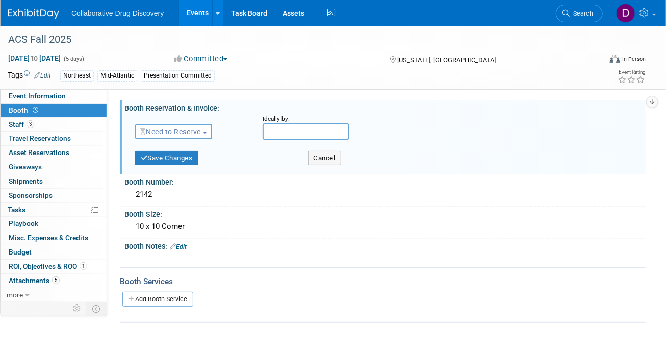
click at [179, 134] on span "Need to Reserve" at bounding box center [170, 131] width 61 height 8
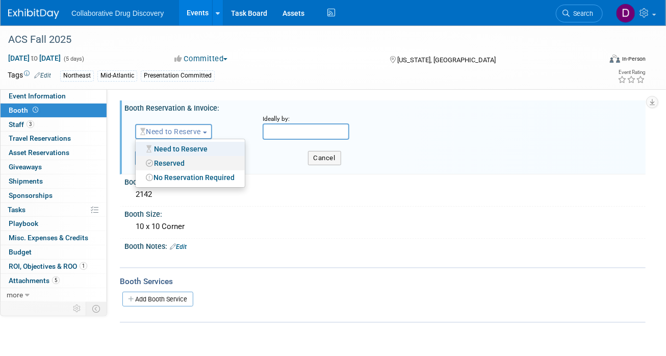
click at [174, 164] on link "Reserved" at bounding box center [190, 163] width 109 height 14
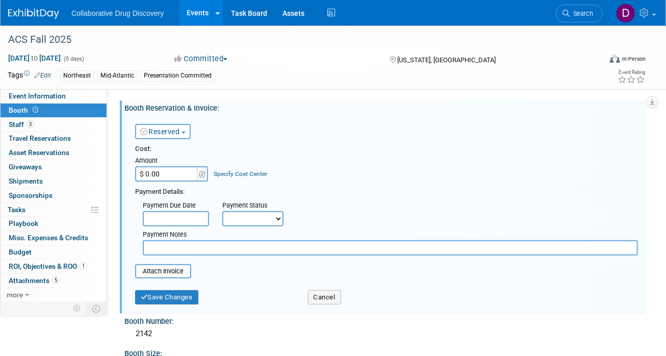
click at [166, 178] on input "$ 0.00" at bounding box center [167, 173] width 64 height 15
click at [166, 177] on input "$ 0.00" at bounding box center [167, 173] width 64 height 15
type input "$ 3,000.00"
click at [167, 300] on button "Save Changes" at bounding box center [166, 297] width 63 height 14
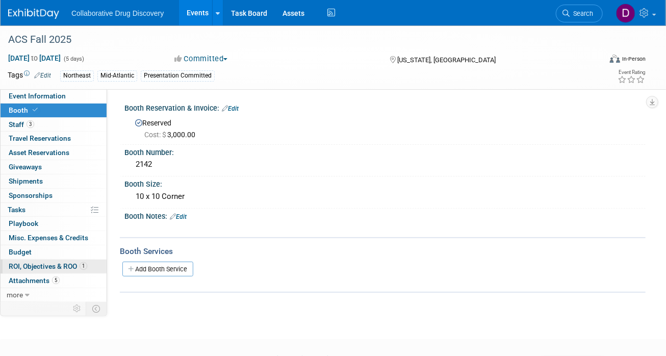
click at [51, 268] on span "ROI, Objectives & ROO 1" at bounding box center [48, 266] width 78 height 8
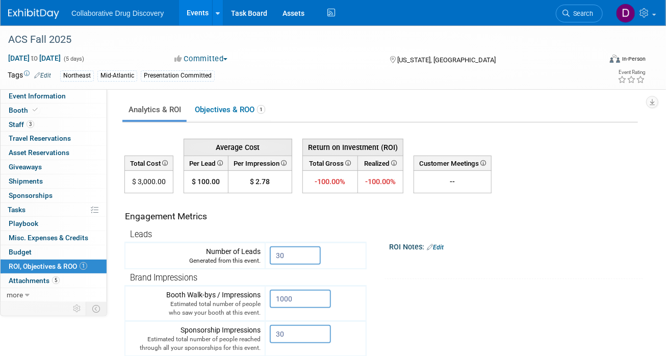
click at [327, 178] on span "-100.00%" at bounding box center [329, 181] width 31 height 9
click at [350, 160] on icon at bounding box center [347, 163] width 7 height 6
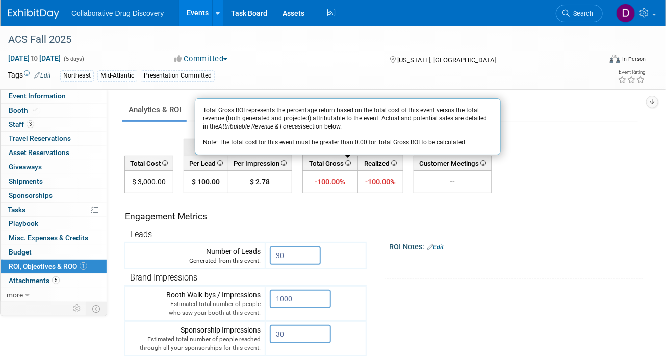
drag, startPoint x: 337, startPoint y: 122, endPoint x: 409, endPoint y: 124, distance: 71.9
click at [407, 124] on div "Total Gross ROI represents the percentage return based on the total cost of thi…" at bounding box center [348, 126] width 306 height 57
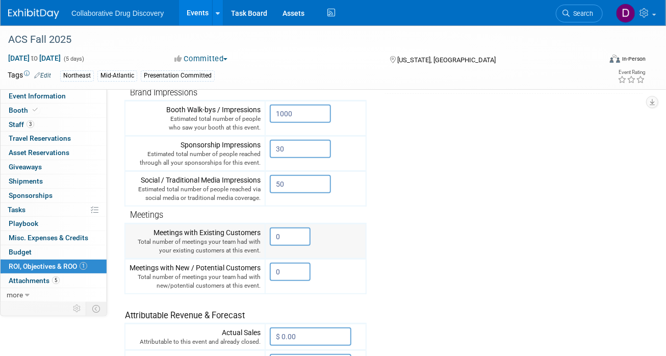
scroll to position [223, 0]
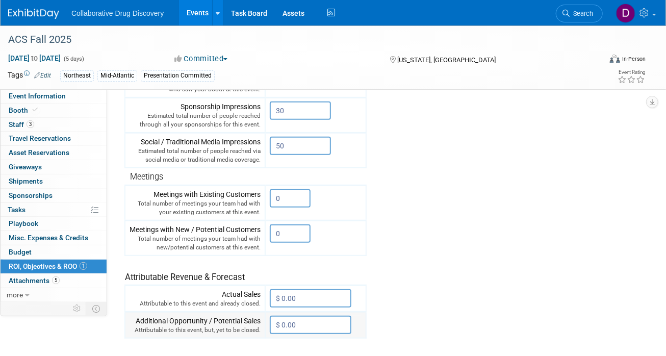
click at [325, 323] on input "$ 0.00" at bounding box center [311, 325] width 82 height 18
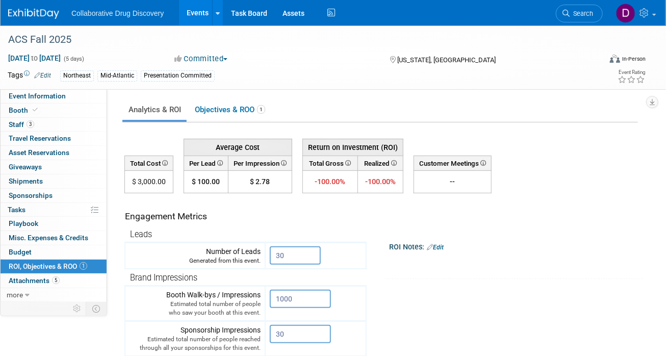
click at [222, 160] on icon at bounding box center [219, 163] width 7 height 6
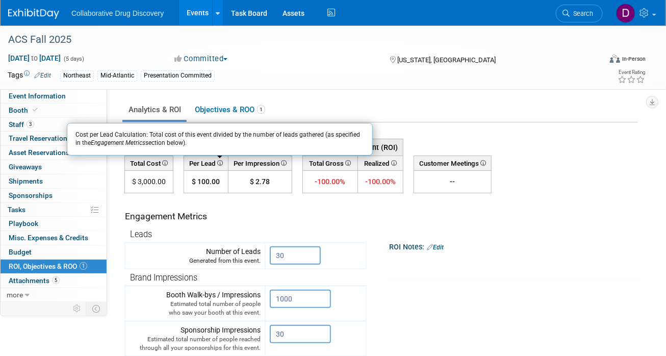
click at [256, 199] on td "Engagement Metrics" at bounding box center [245, 213] width 241 height 28
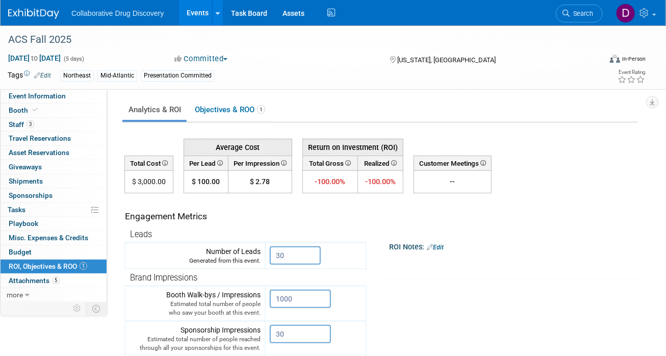
click at [281, 165] on span at bounding box center [282, 164] width 7 height 8
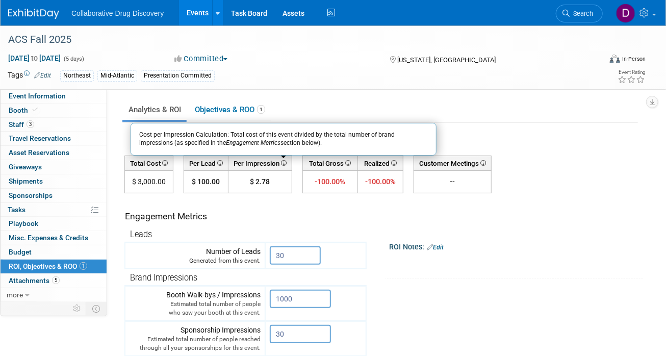
click at [283, 162] on icon at bounding box center [282, 163] width 7 height 6
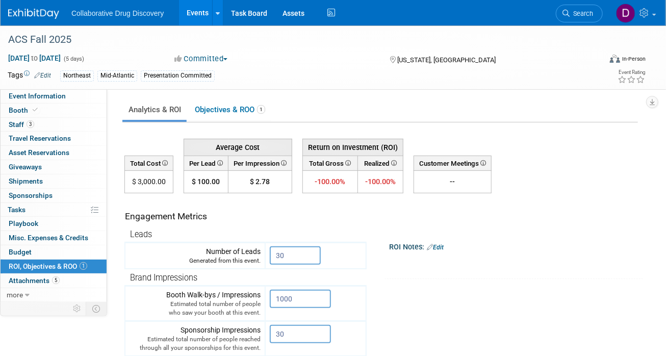
click at [283, 161] on icon at bounding box center [282, 163] width 7 height 6
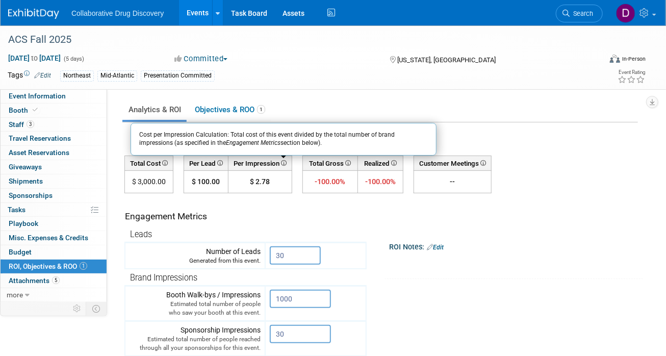
click at [221, 161] on icon at bounding box center [219, 163] width 7 height 6
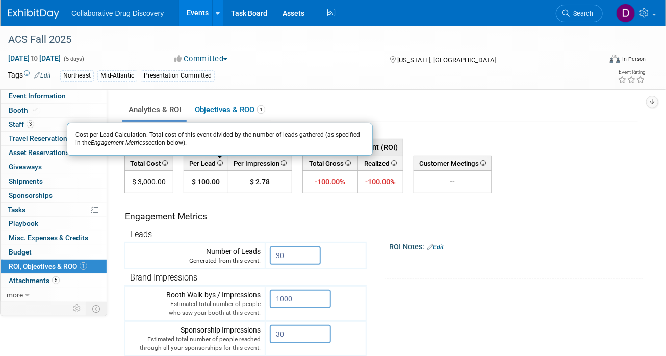
click at [346, 228] on th "Leads" at bounding box center [245, 234] width 241 height 17
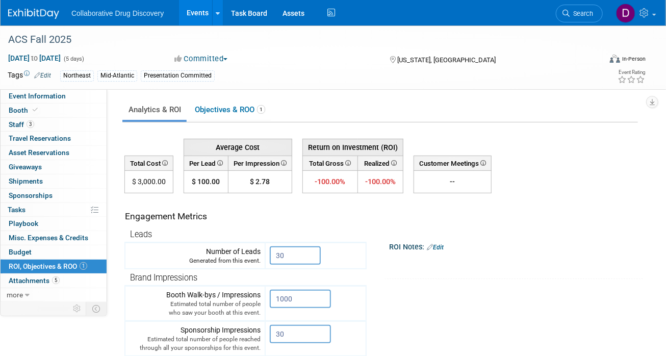
click at [349, 164] on icon at bounding box center [347, 163] width 7 height 6
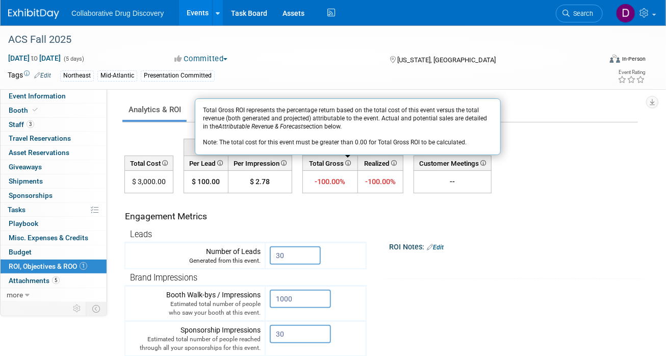
click at [325, 218] on div "Engagement Metrics" at bounding box center [243, 216] width 237 height 13
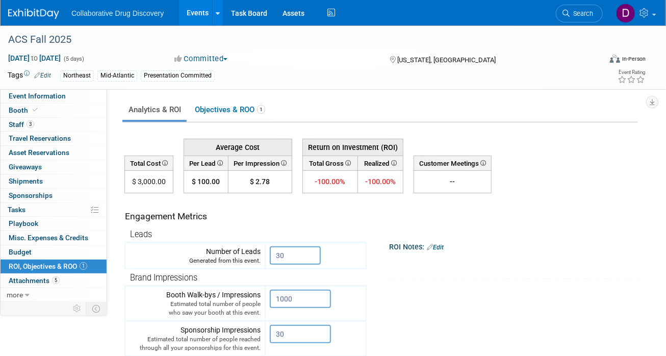
click at [391, 162] on icon at bounding box center [392, 163] width 7 height 6
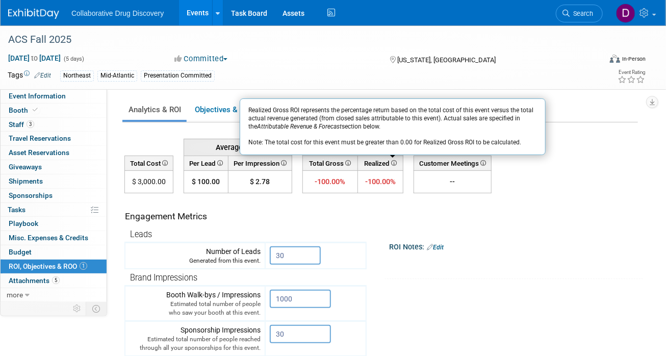
click at [382, 221] on td "ROI Notes: Edit X" at bounding box center [500, 236] width 269 height 86
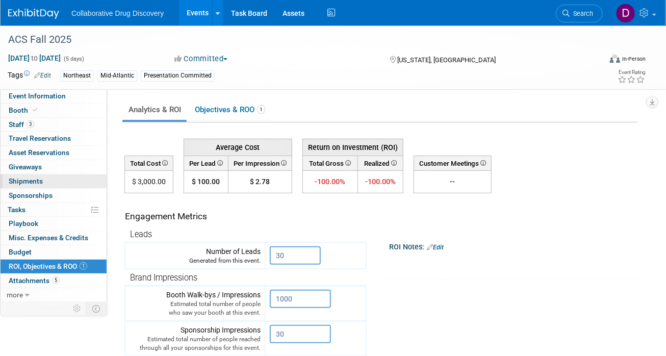
click at [24, 180] on span "Shipments 0" at bounding box center [26, 181] width 34 height 8
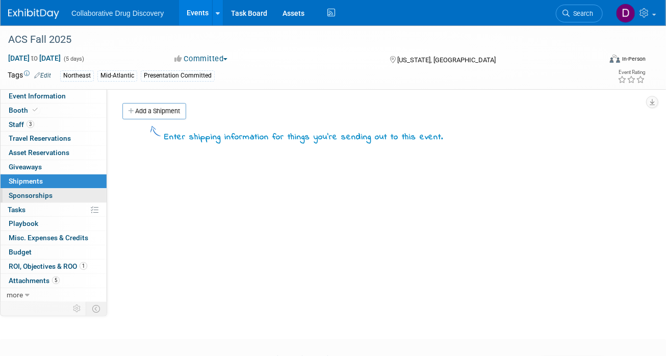
click at [31, 191] on span "Sponsorships 0" at bounding box center [31, 195] width 44 height 8
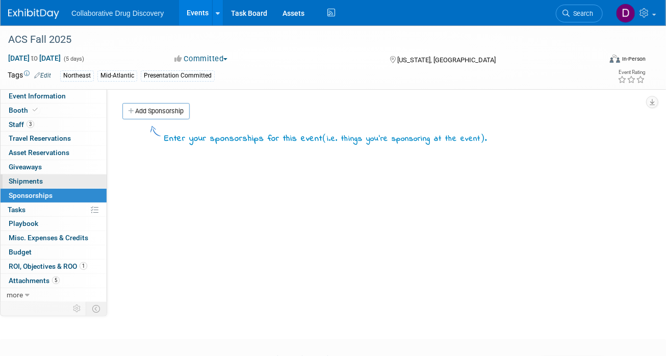
click at [36, 180] on span "Shipments 0" at bounding box center [26, 181] width 34 height 8
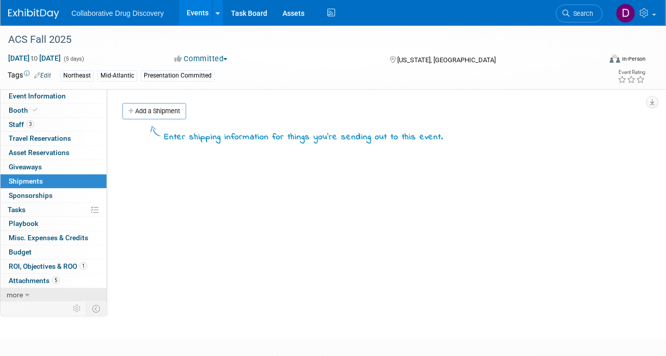
click at [34, 288] on link "more" at bounding box center [54, 295] width 106 height 14
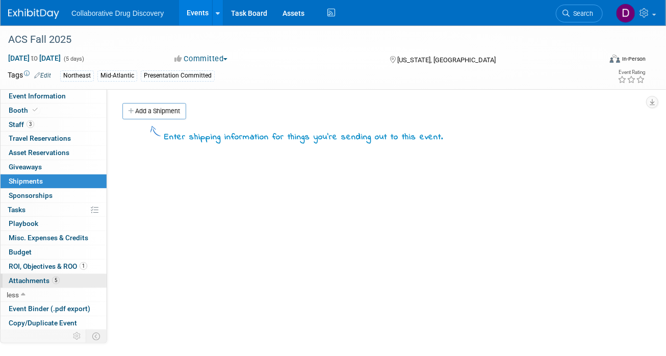
click at [55, 283] on link "5 Attachments 5" at bounding box center [54, 281] width 106 height 14
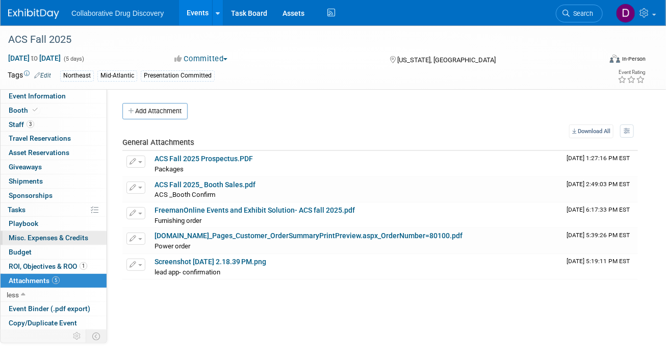
click at [45, 238] on span "Misc. Expenses & Credits 0" at bounding box center [49, 237] width 80 height 8
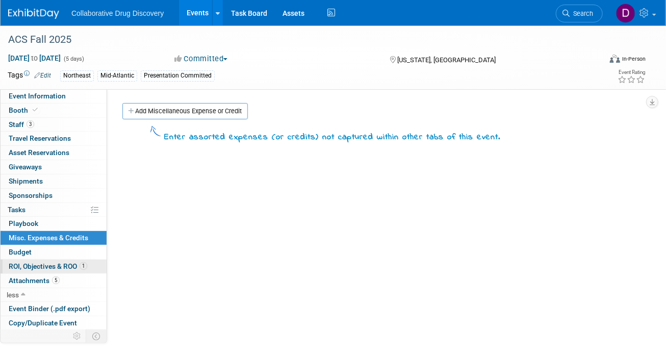
click at [35, 265] on span "ROI, Objectives & ROO 1" at bounding box center [48, 266] width 78 height 8
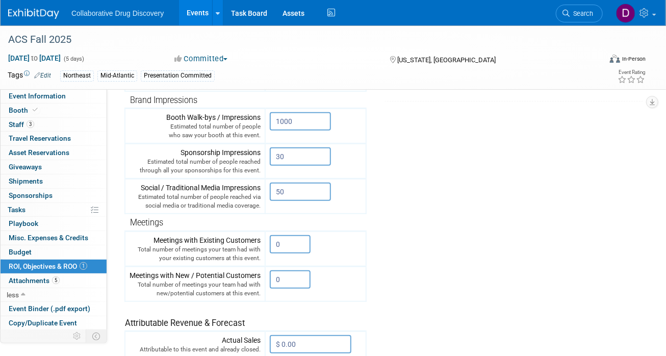
scroll to position [355, 0]
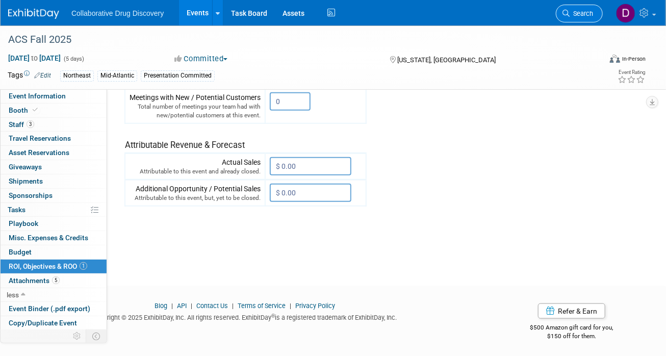
click at [582, 11] on span "Search" at bounding box center [580, 14] width 23 height 8
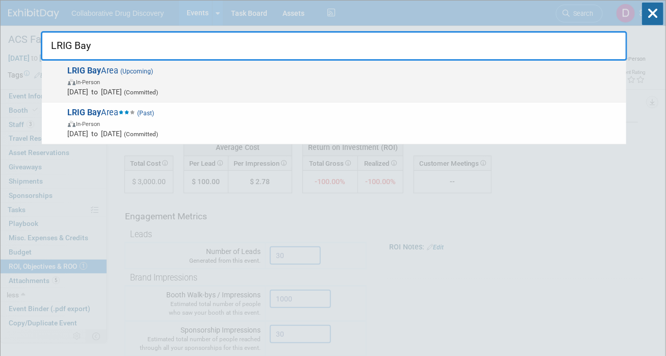
type input "LRIG Bay"
click at [194, 74] on span "LRIG Bay Area (Upcoming) In-Person Oct 9, 2025 to Oct 9, 2025 (Committed)" at bounding box center [343, 81] width 556 height 31
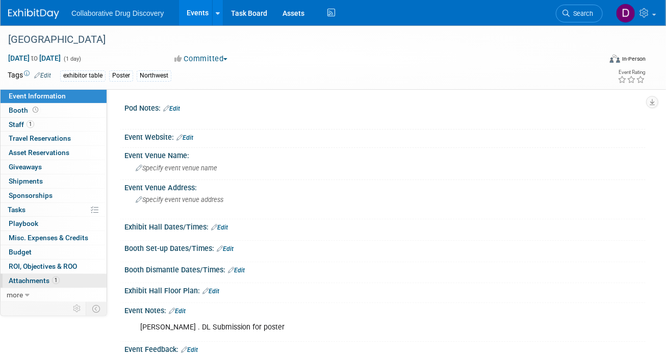
click at [58, 275] on link "1 Attachments 1" at bounding box center [54, 281] width 106 height 14
